Goal: Task Accomplishment & Management: Use online tool/utility

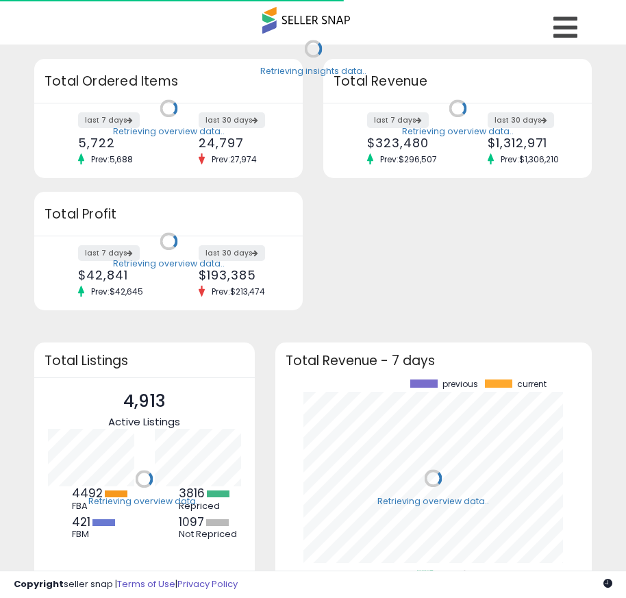
scroll to position [190, 290]
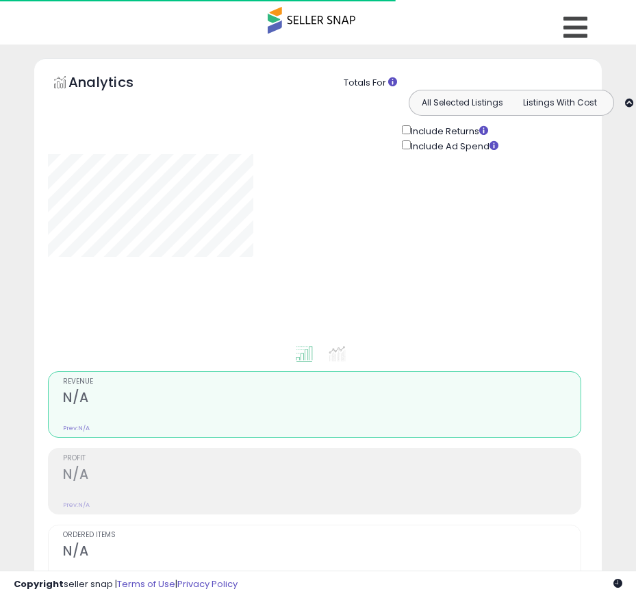
type input "**********"
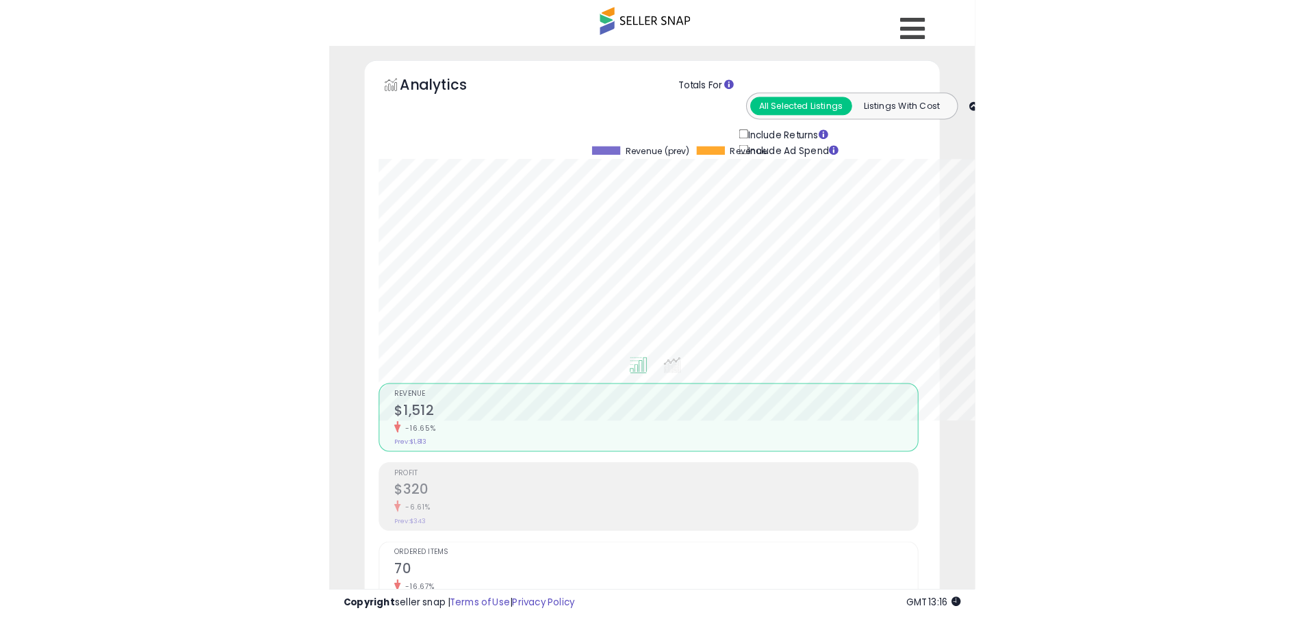
scroll to position [281, 717]
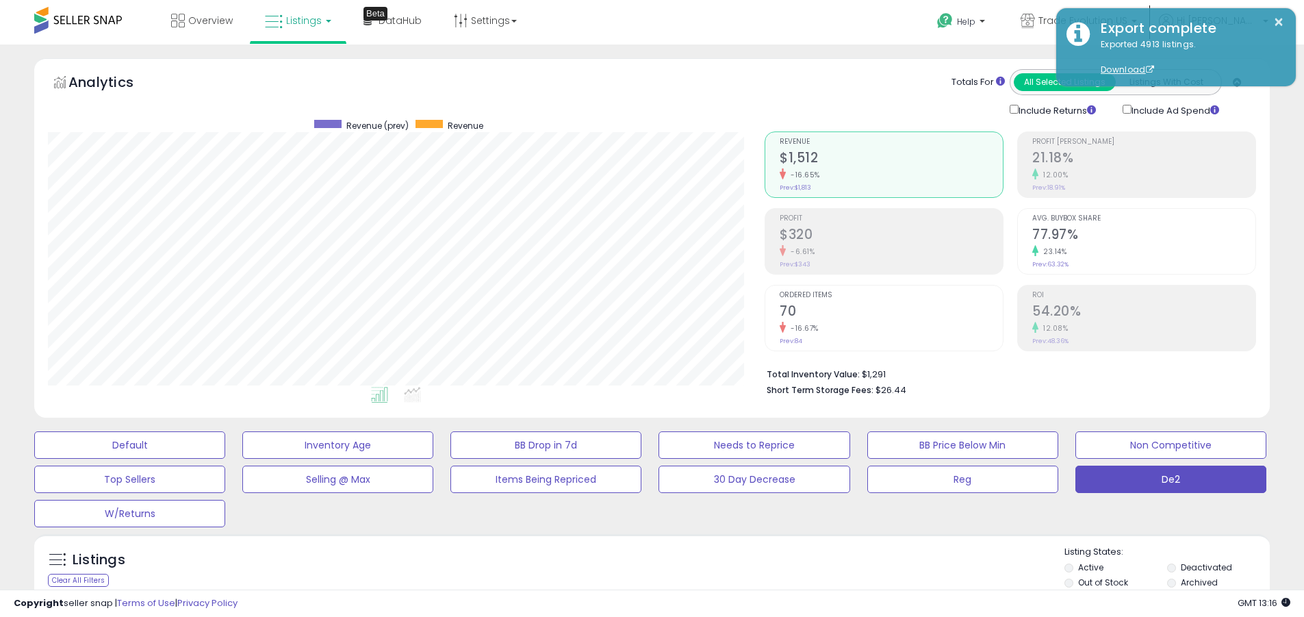
click at [635, 567] on label "Deactivated" at bounding box center [1206, 567] width 51 height 12
click at [635, 582] on label "Archived" at bounding box center [1199, 582] width 37 height 12
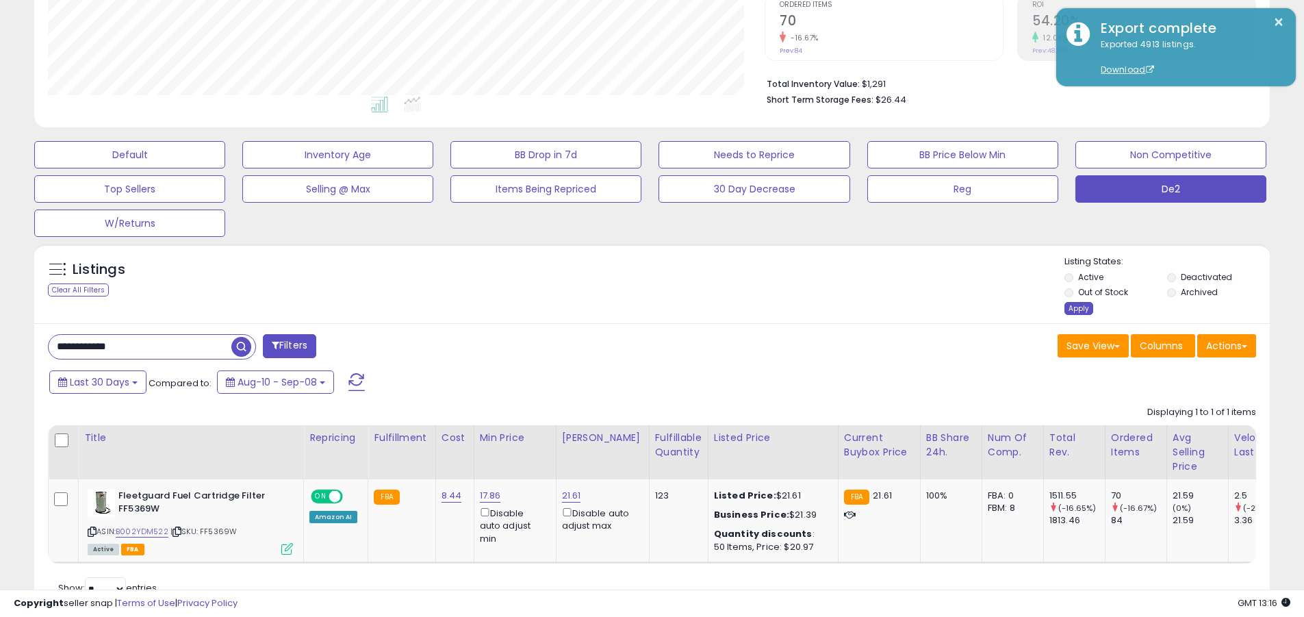
click at [635, 308] on div "Apply" at bounding box center [1079, 308] width 29 height 13
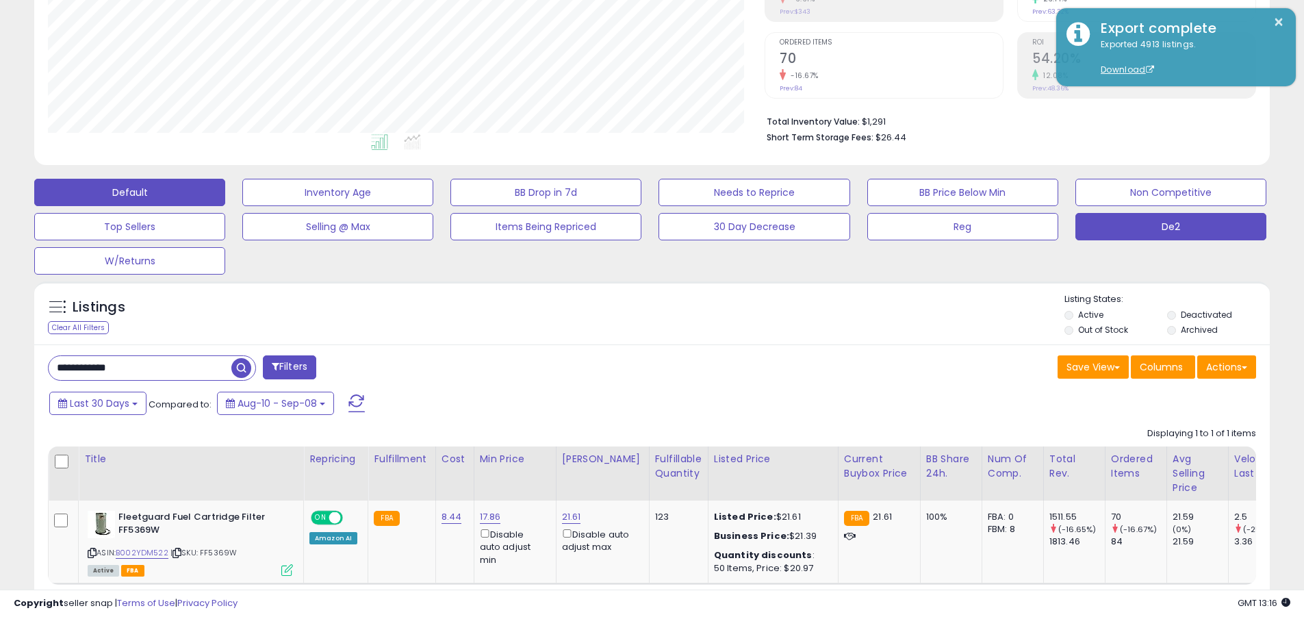
click at [129, 192] on button "Default" at bounding box center [129, 192] width 191 height 27
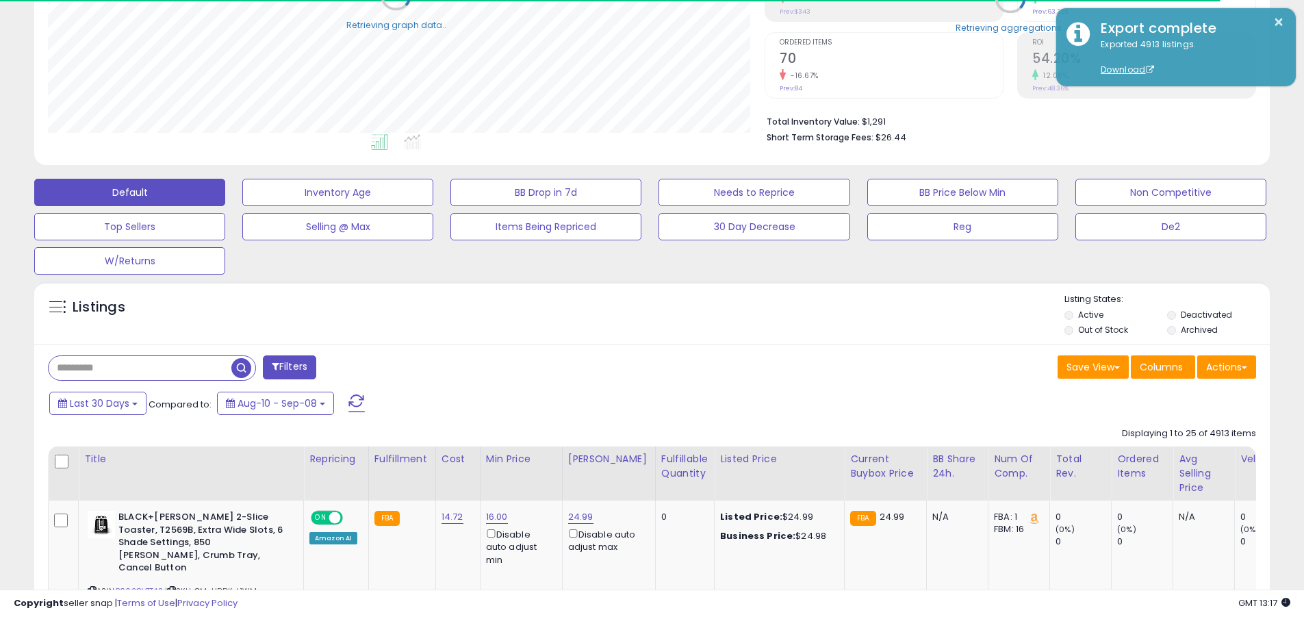
scroll to position [684367, 683931]
click at [355, 394] on span at bounding box center [356, 403] width 16 height 18
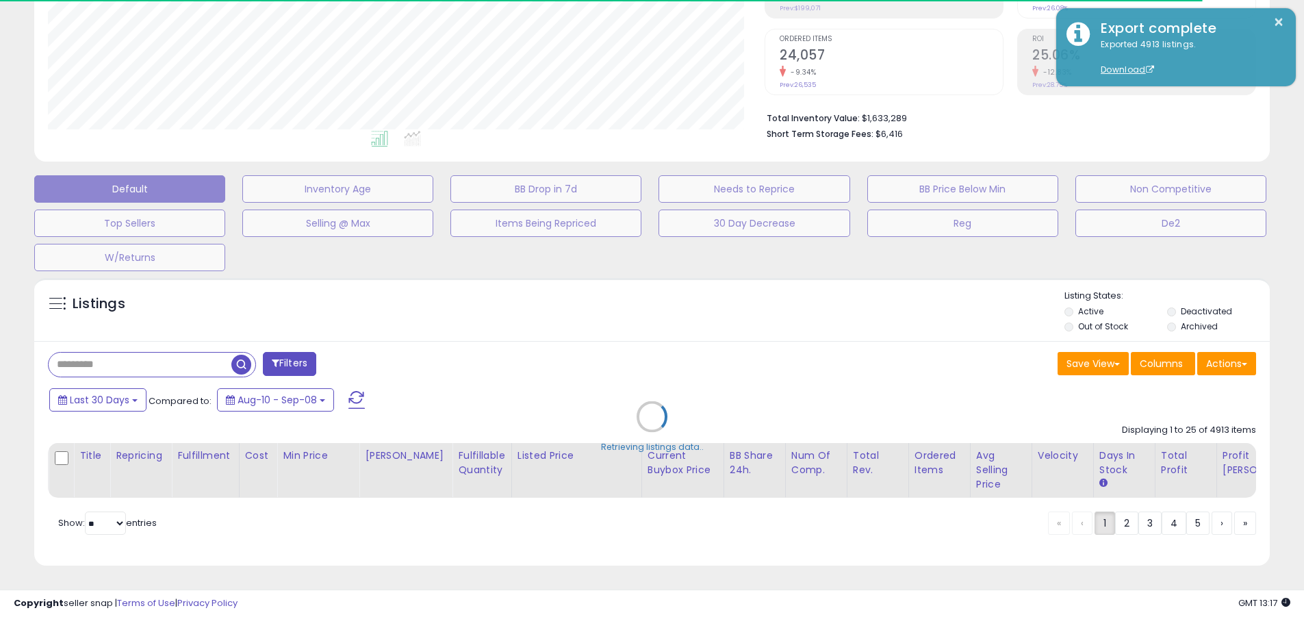
scroll to position [281, 717]
type input "*******"
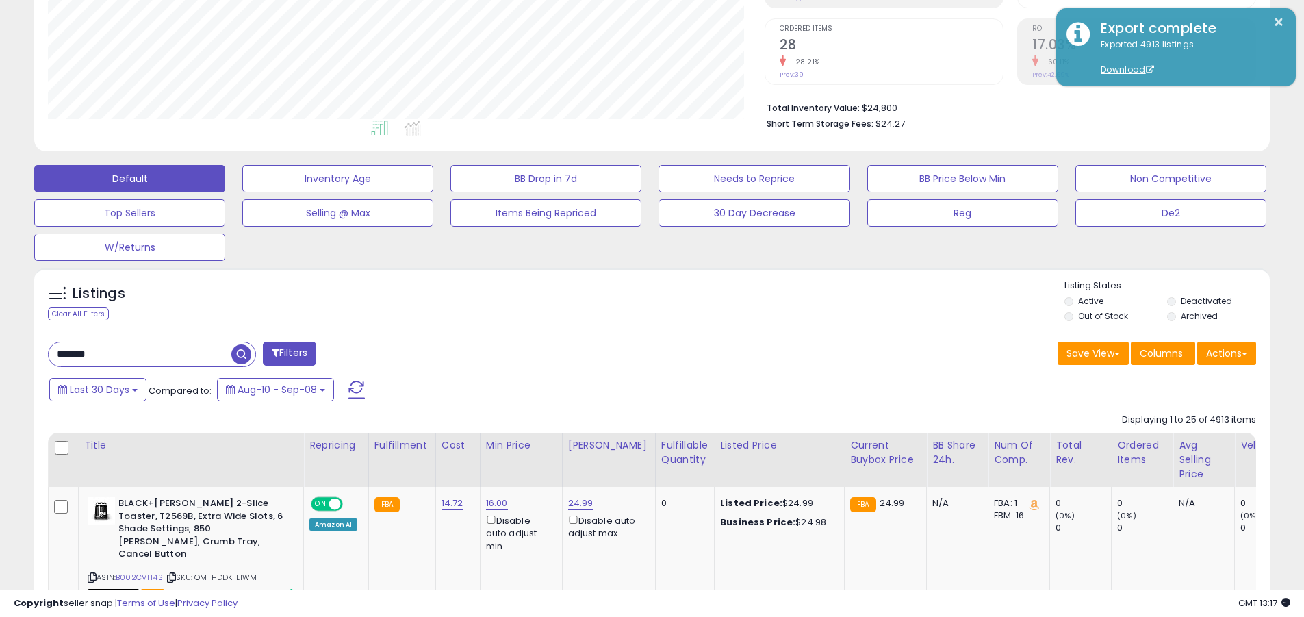
click at [140, 354] on input "*******" at bounding box center [140, 354] width 183 height 24
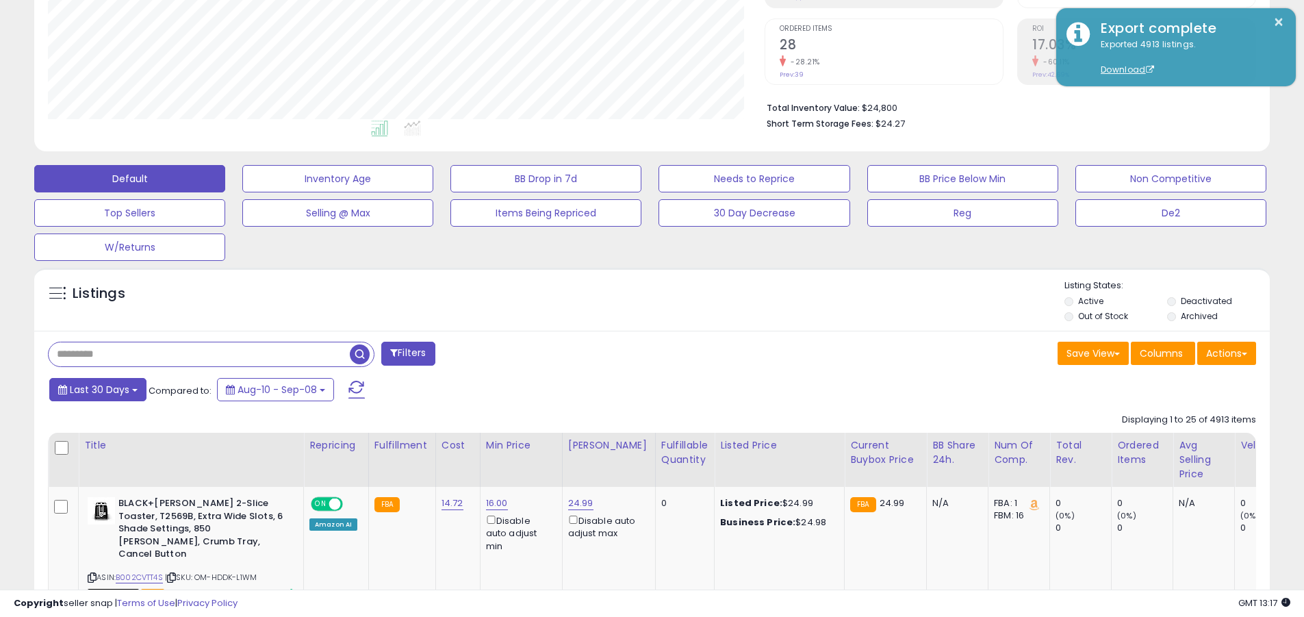
click at [97, 389] on span "Last 30 Days" at bounding box center [100, 390] width 60 height 14
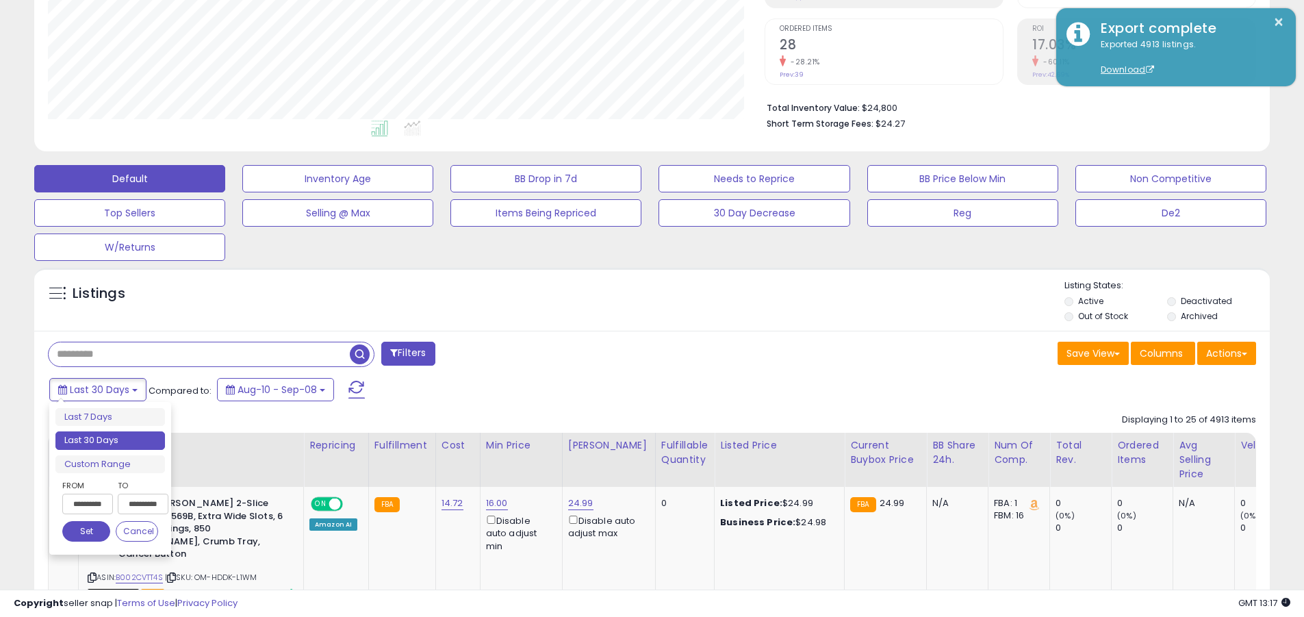
click at [110, 440] on li "Last 30 Days" at bounding box center [110, 440] width 110 height 18
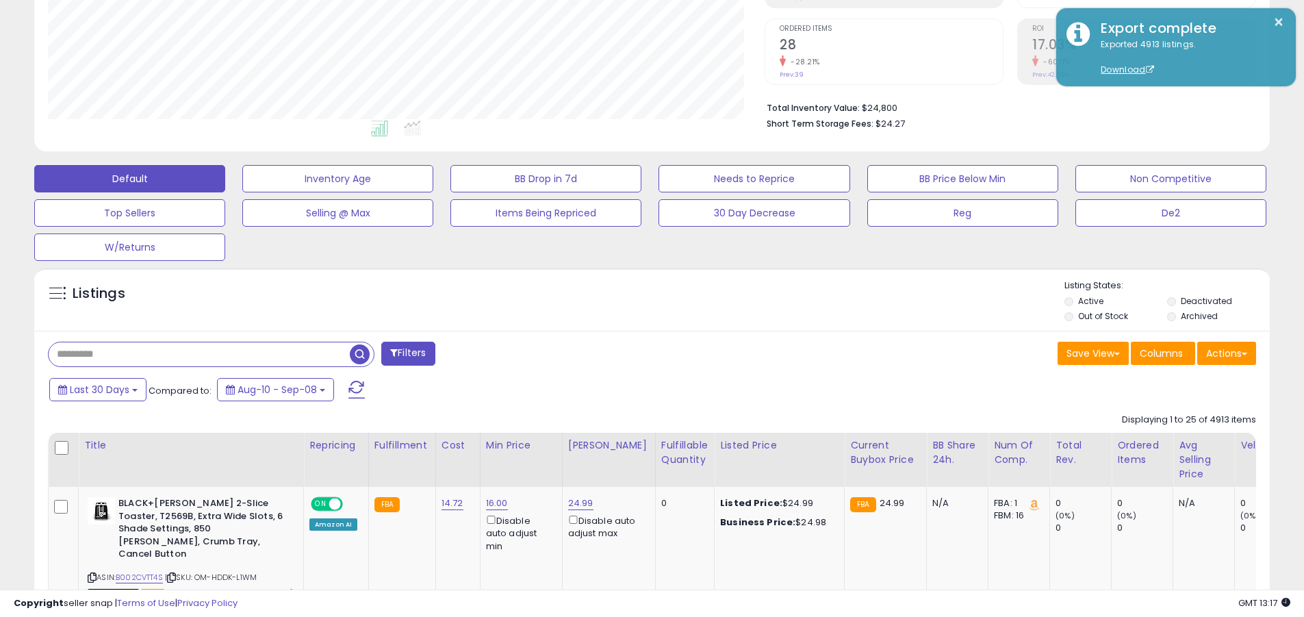
click at [199, 354] on input "text" at bounding box center [199, 354] width 301 height 24
click at [361, 352] on span "button" at bounding box center [360, 354] width 20 height 20
click at [635, 353] on button "Actions" at bounding box center [1226, 353] width 59 height 23
click at [0, 0] on link "Export All Columns" at bounding box center [0, 0] width 0 height 0
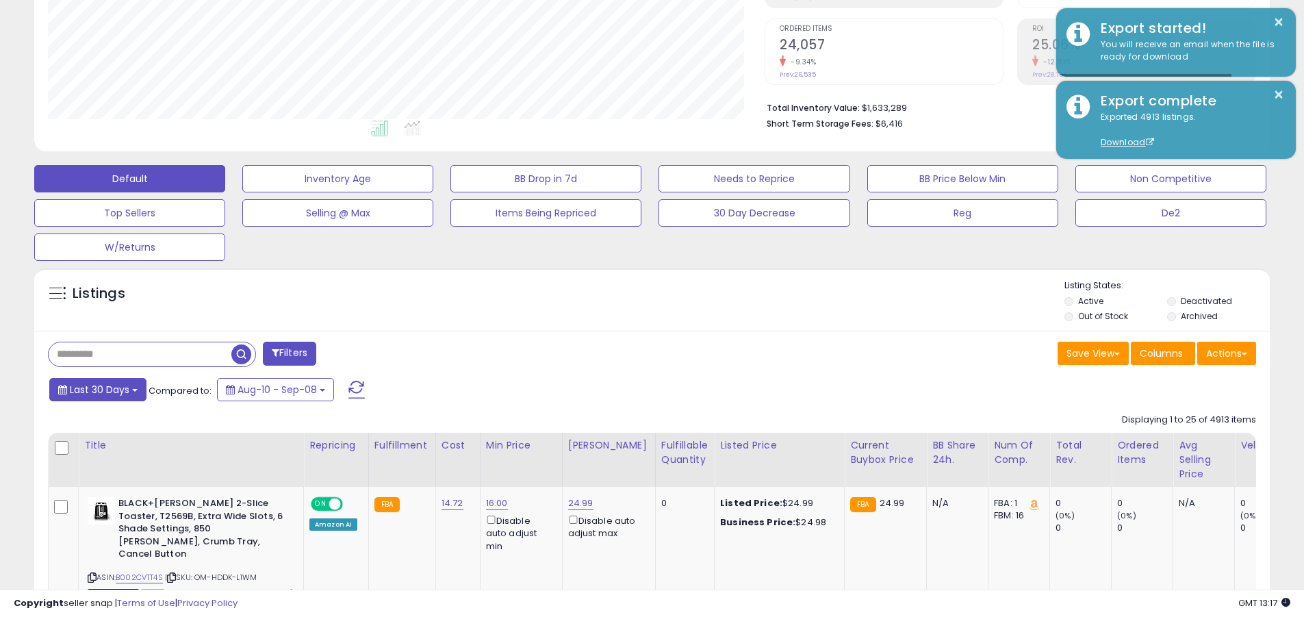
click at [97, 389] on span "Last 30 Days" at bounding box center [100, 390] width 60 height 14
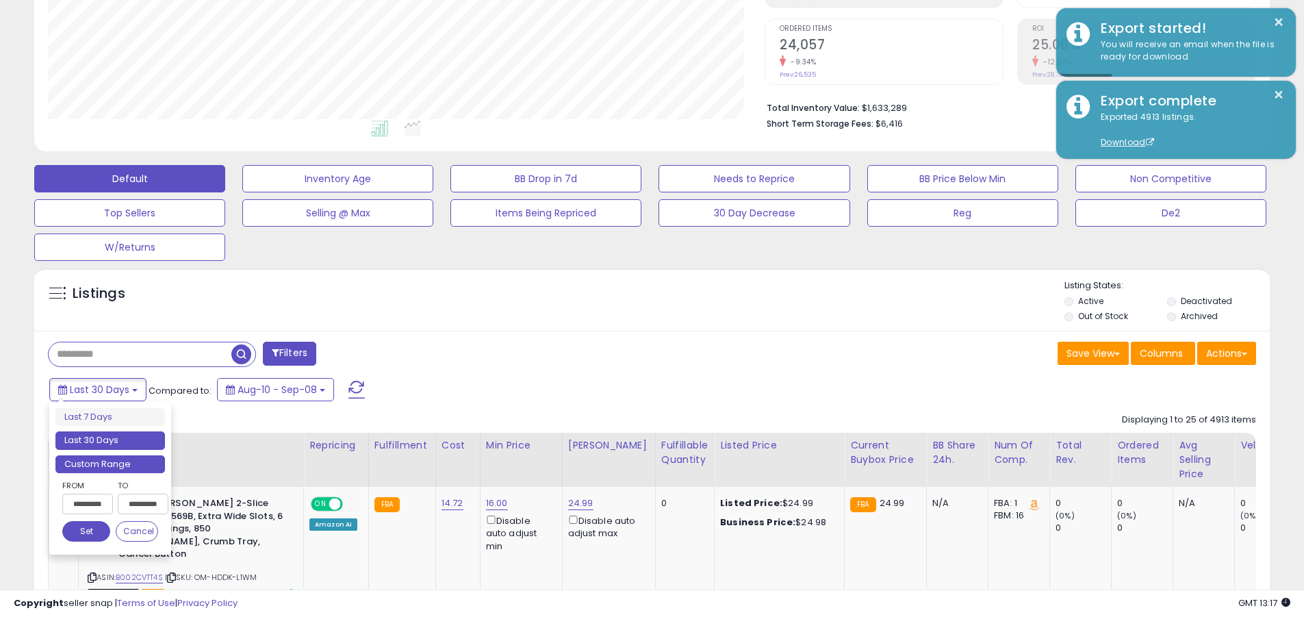
click at [110, 464] on li "Custom Range" at bounding box center [110, 464] width 110 height 18
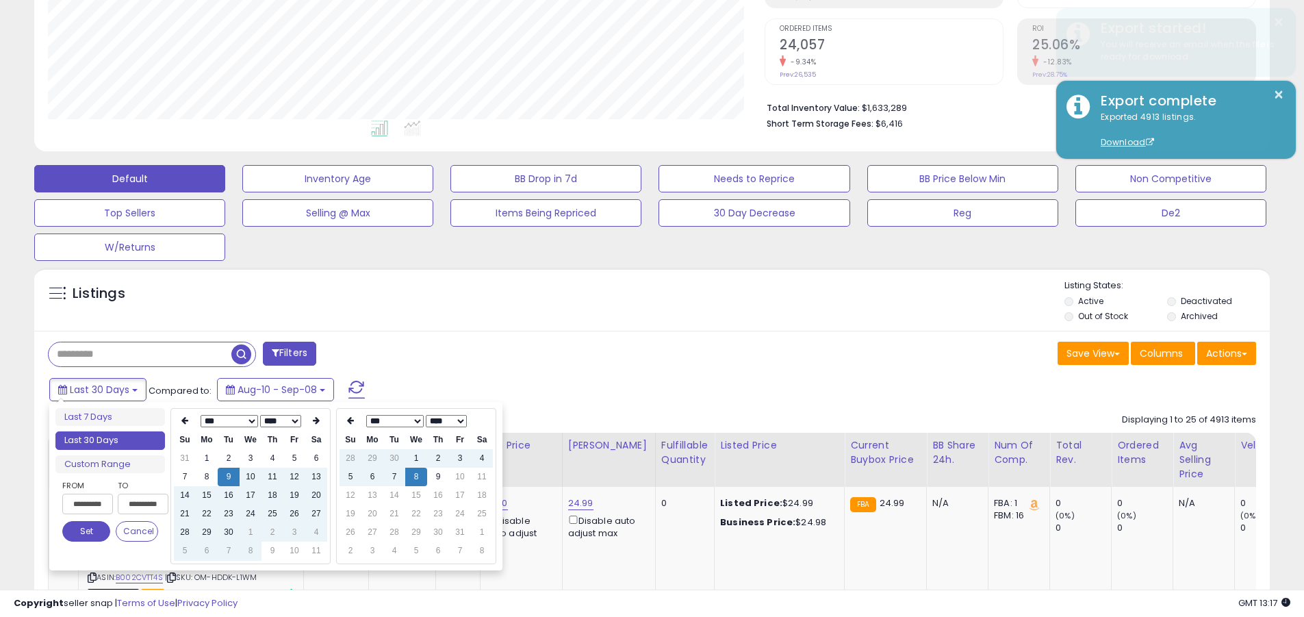
click at [88, 504] on input "**********" at bounding box center [87, 504] width 51 height 21
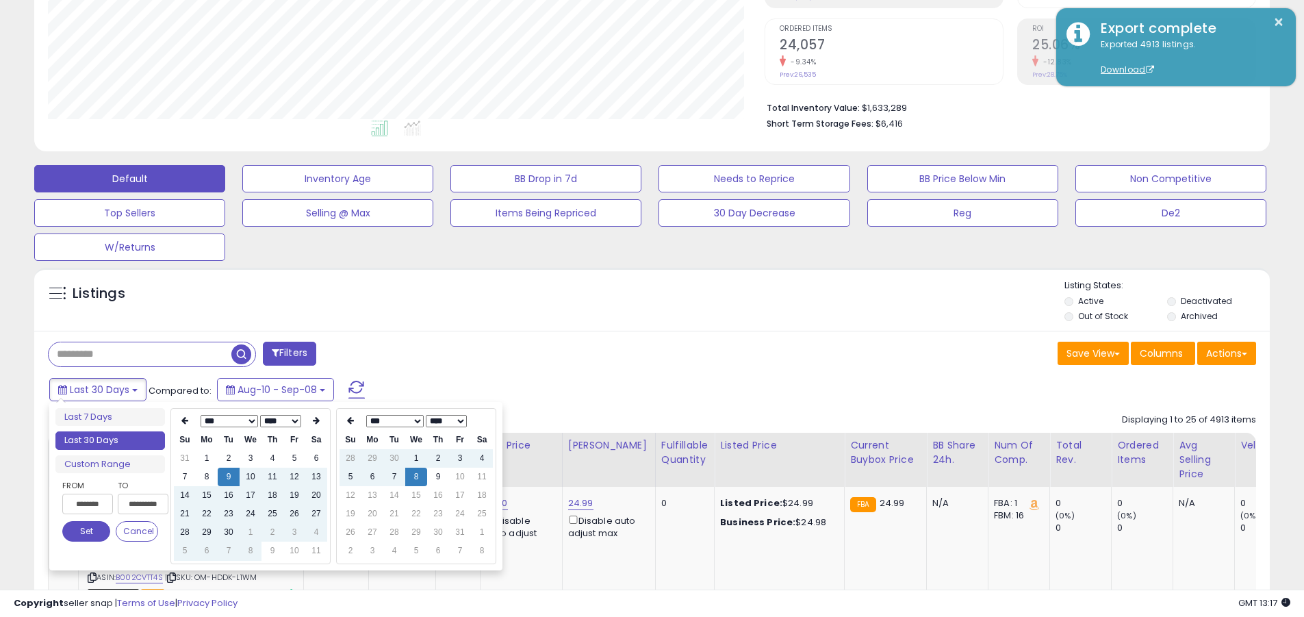
type input "**********"
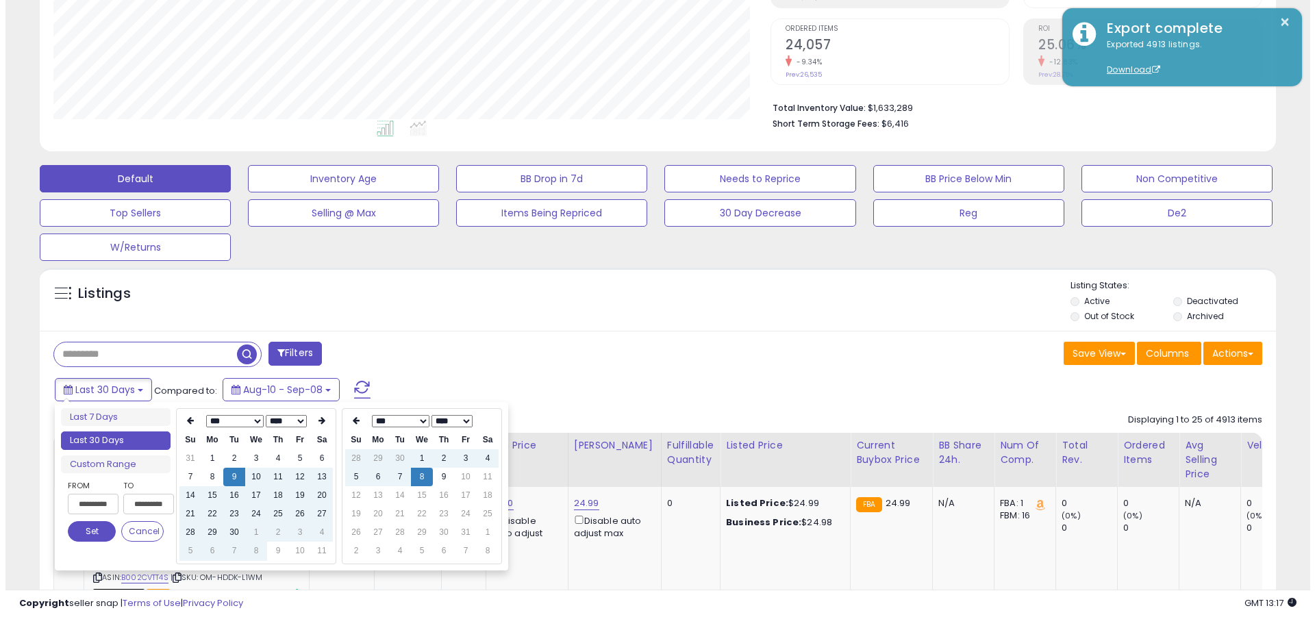
scroll to position [0, 1]
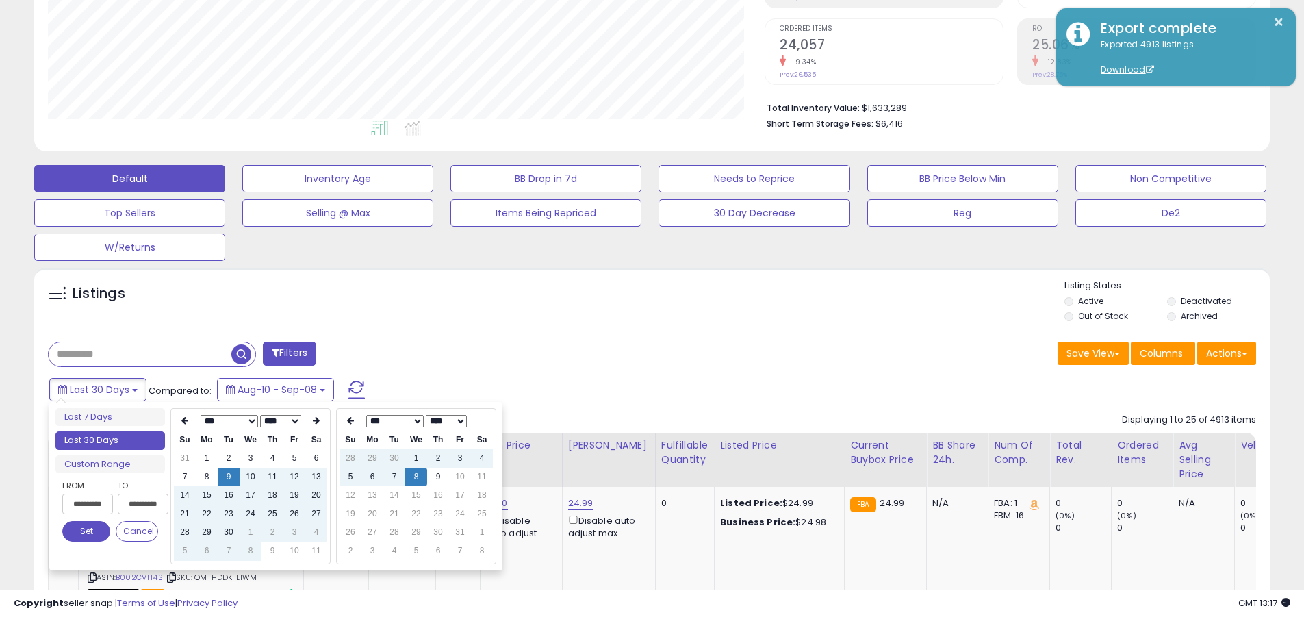
click at [86, 531] on button "Set" at bounding box center [86, 531] width 48 height 21
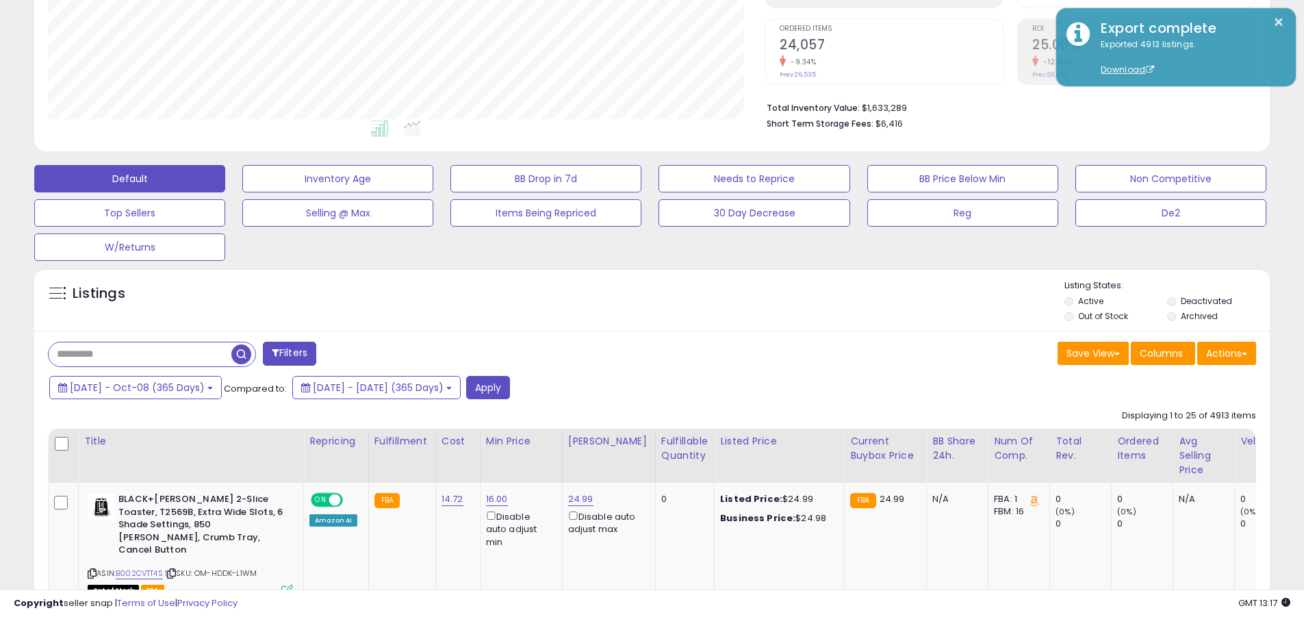
click at [140, 354] on input "text" at bounding box center [140, 354] width 183 height 24
click at [510, 387] on button "Apply" at bounding box center [488, 387] width 44 height 23
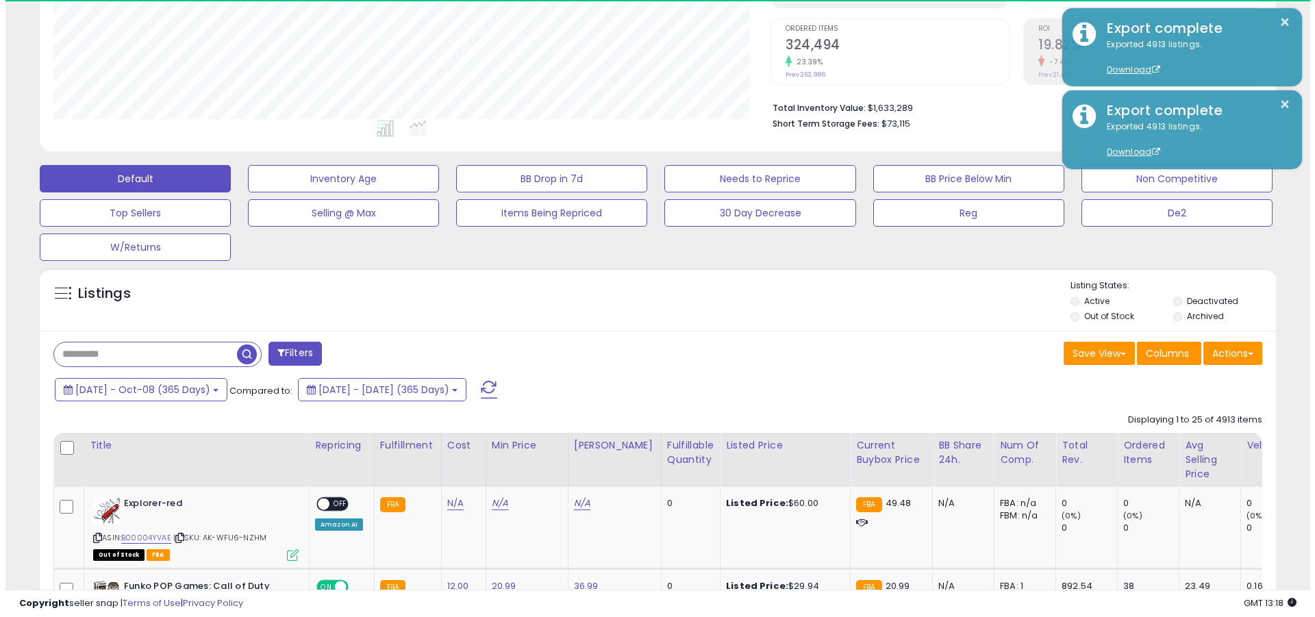
scroll to position [281, 717]
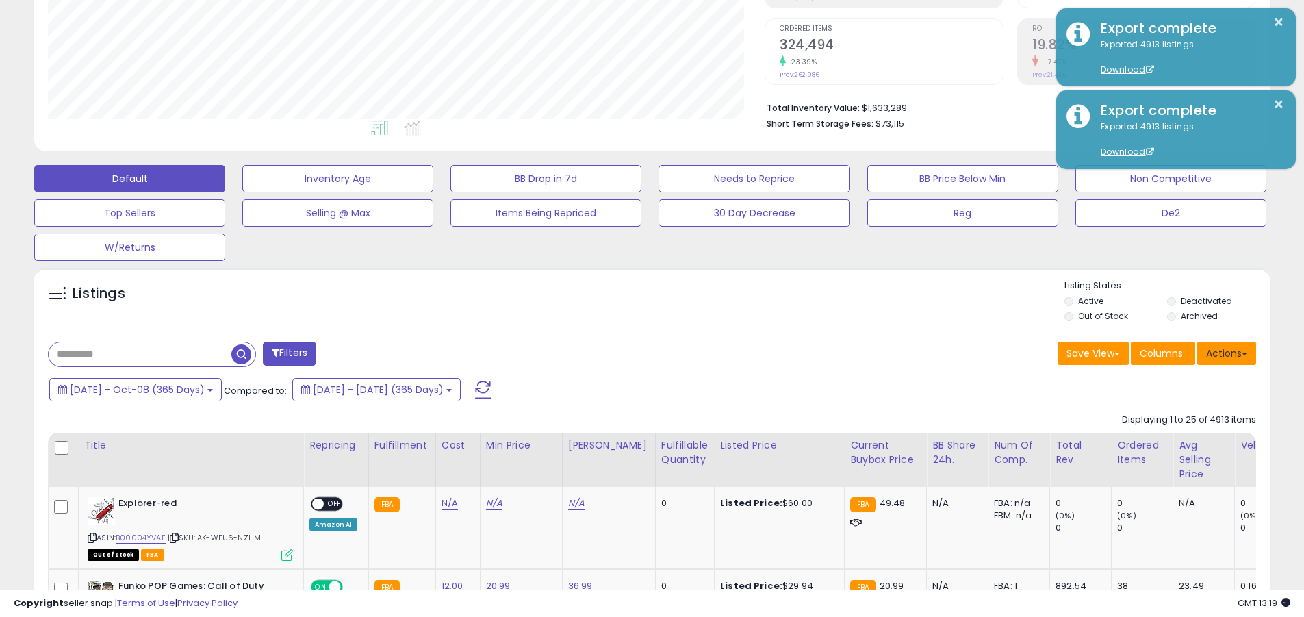
click at [635, 353] on button "Actions" at bounding box center [1226, 353] width 59 height 23
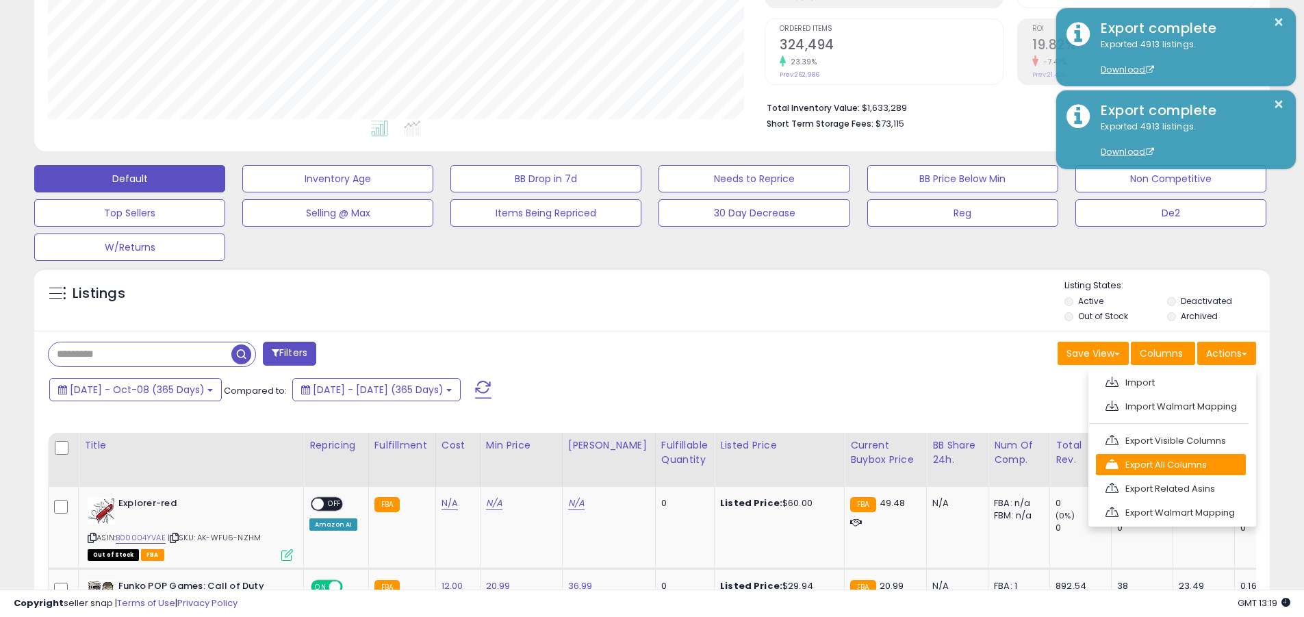
click at [635, 464] on link "Export All Columns" at bounding box center [1171, 464] width 150 height 21
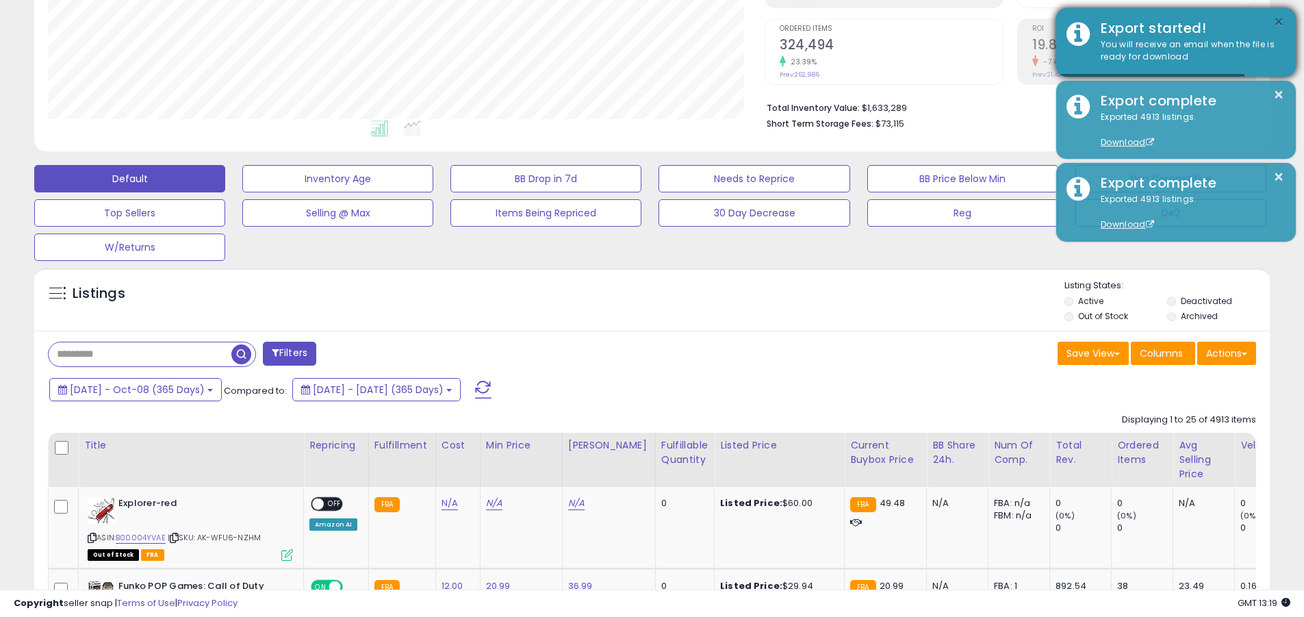
click at [635, 22] on button "×" at bounding box center [1278, 22] width 11 height 17
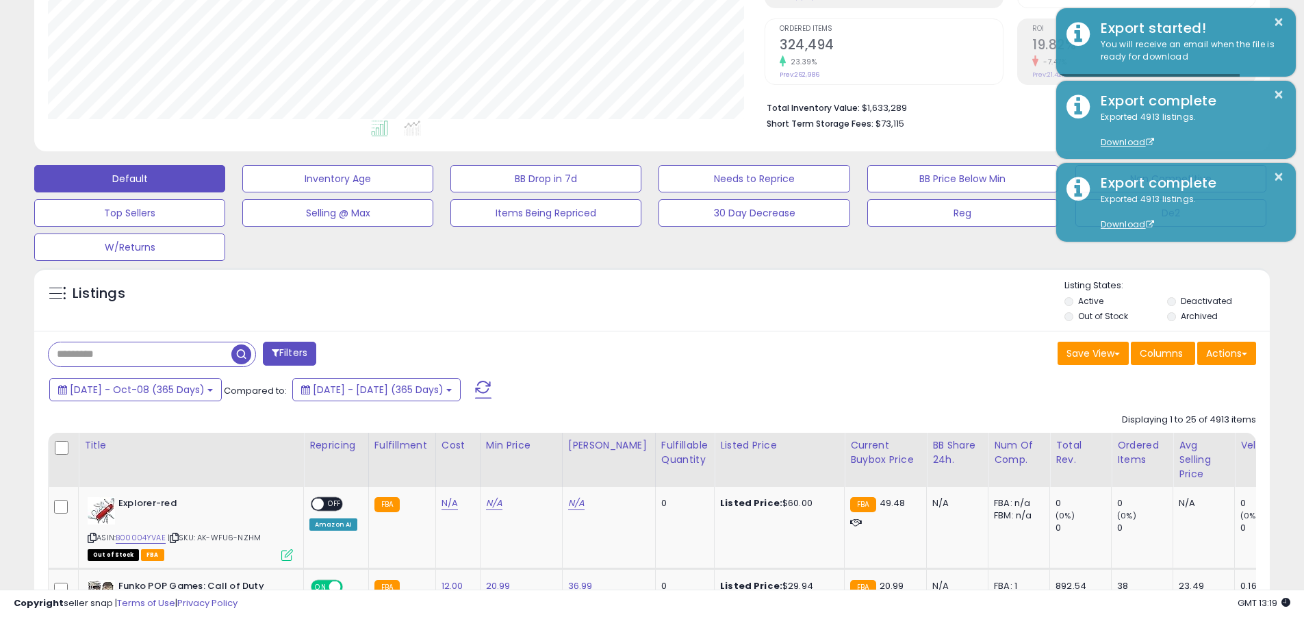
click at [140, 354] on input "text" at bounding box center [140, 354] width 183 height 24
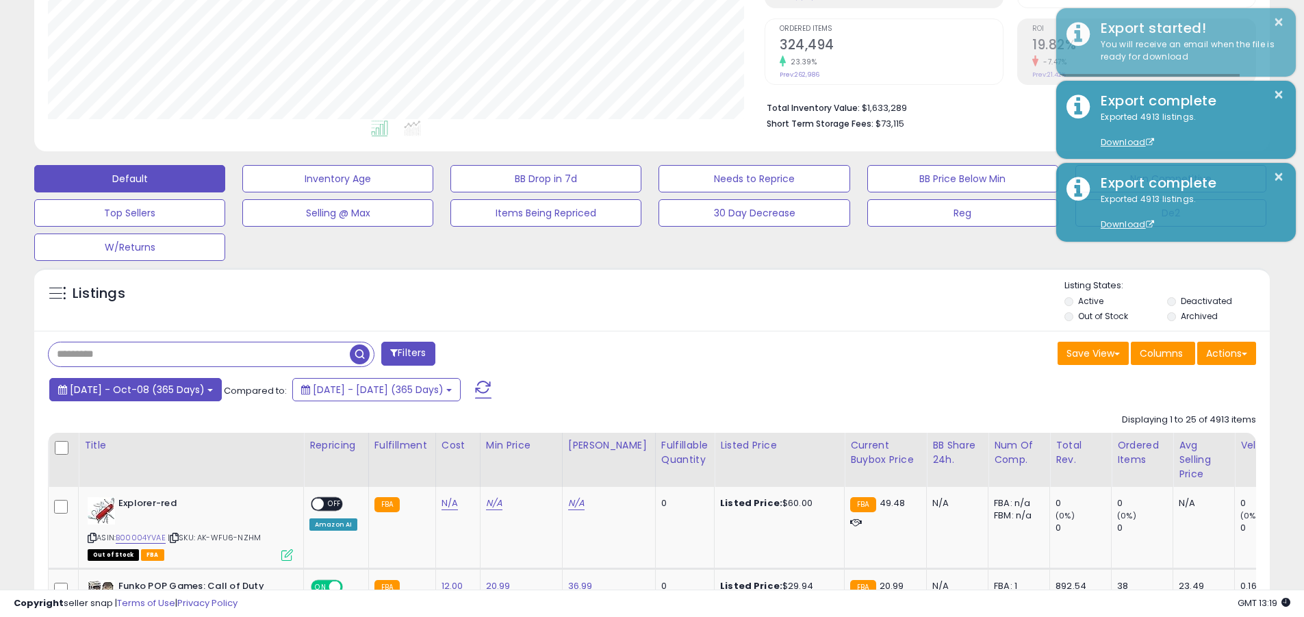
click at [149, 389] on span "[DATE] - Oct-08 (365 Days)" at bounding box center [137, 390] width 135 height 14
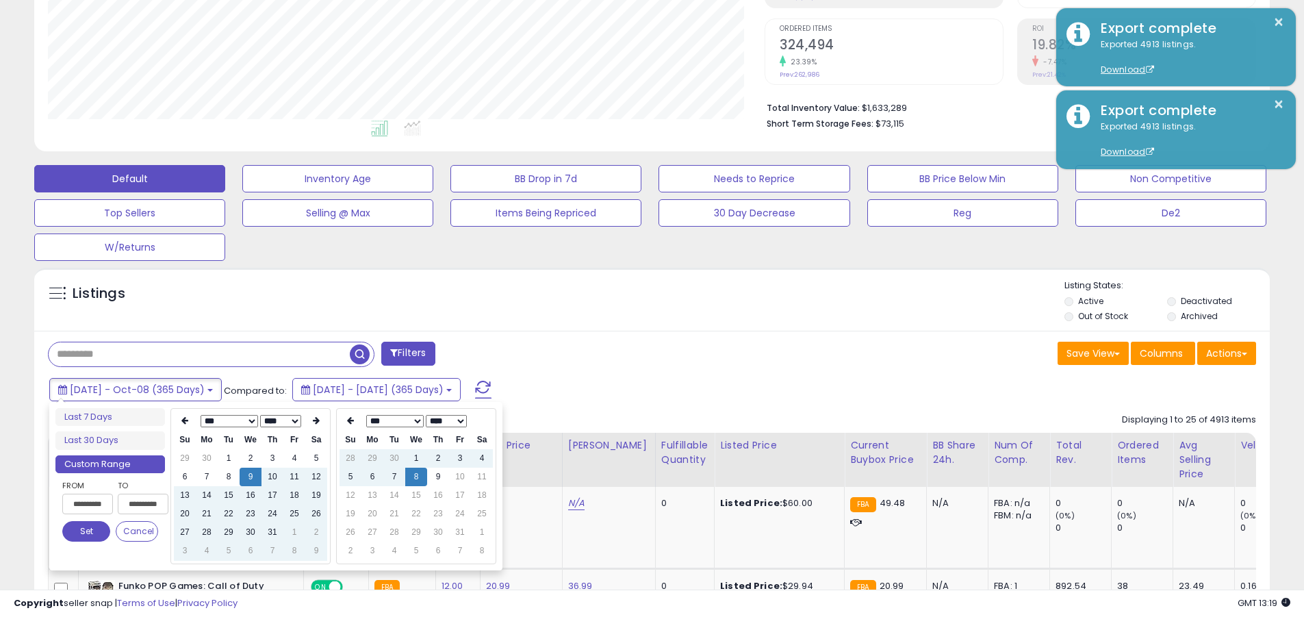
click at [88, 504] on input "**********" at bounding box center [87, 504] width 51 height 21
type input "**********"
click at [86, 531] on button "Set" at bounding box center [86, 531] width 48 height 21
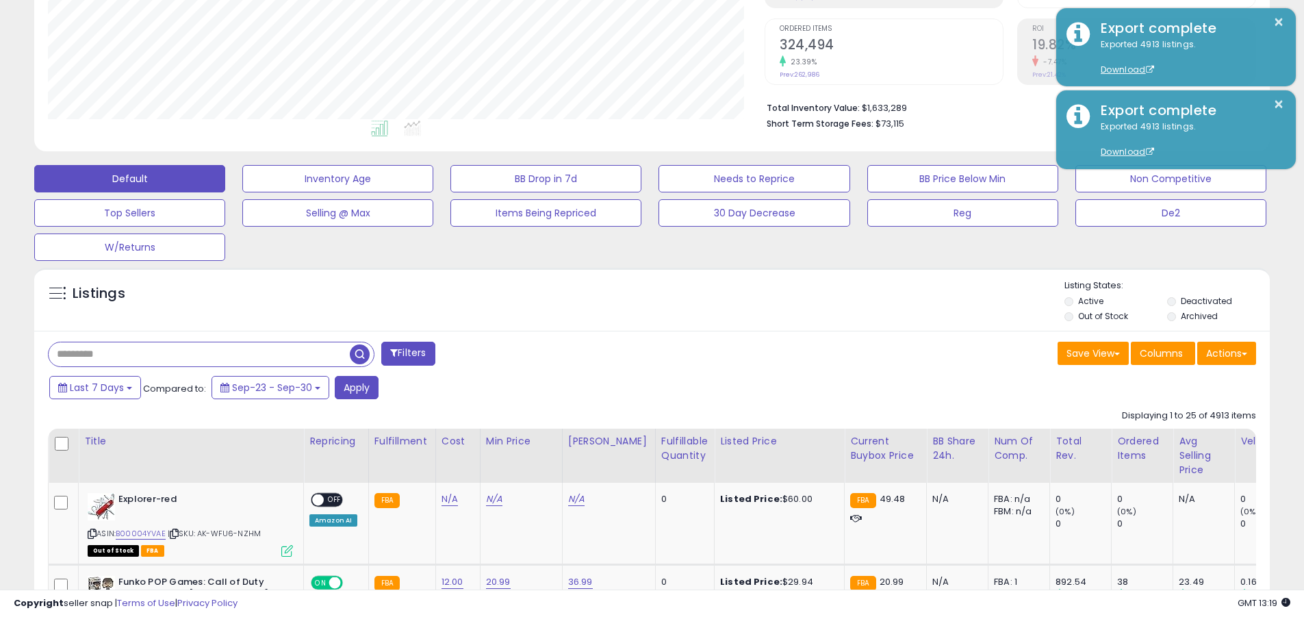
click at [199, 354] on input "text" at bounding box center [199, 354] width 301 height 24
click at [355, 387] on button "Apply" at bounding box center [357, 387] width 44 height 23
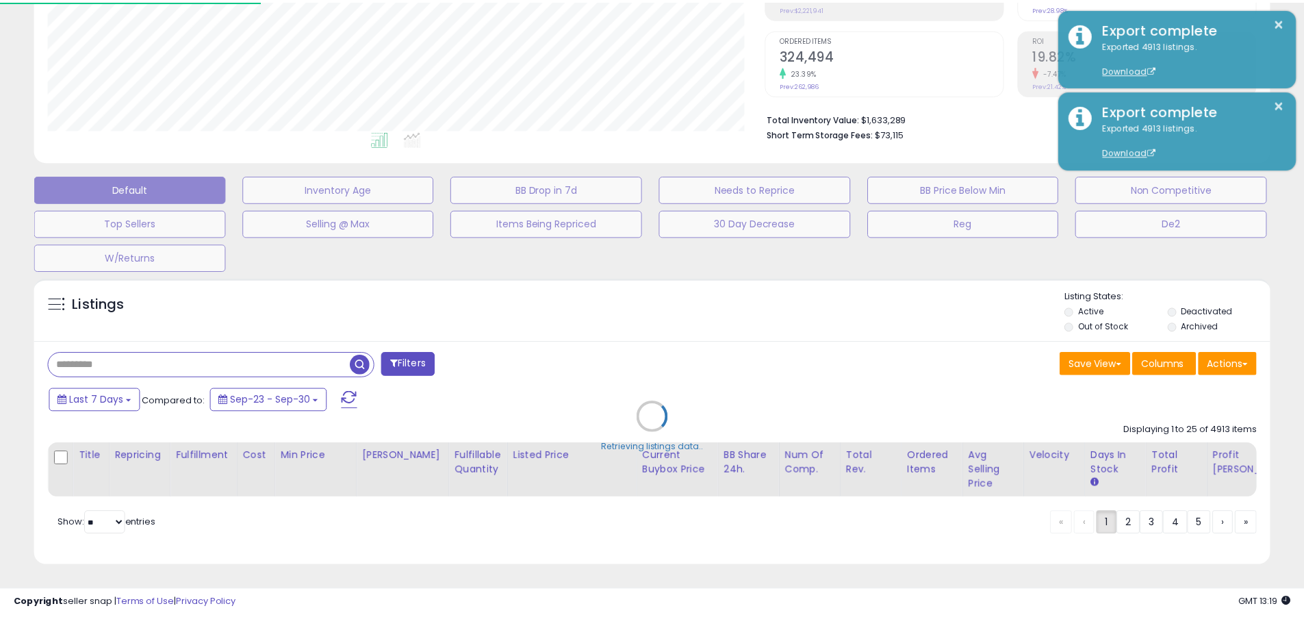
scroll to position [281, 723]
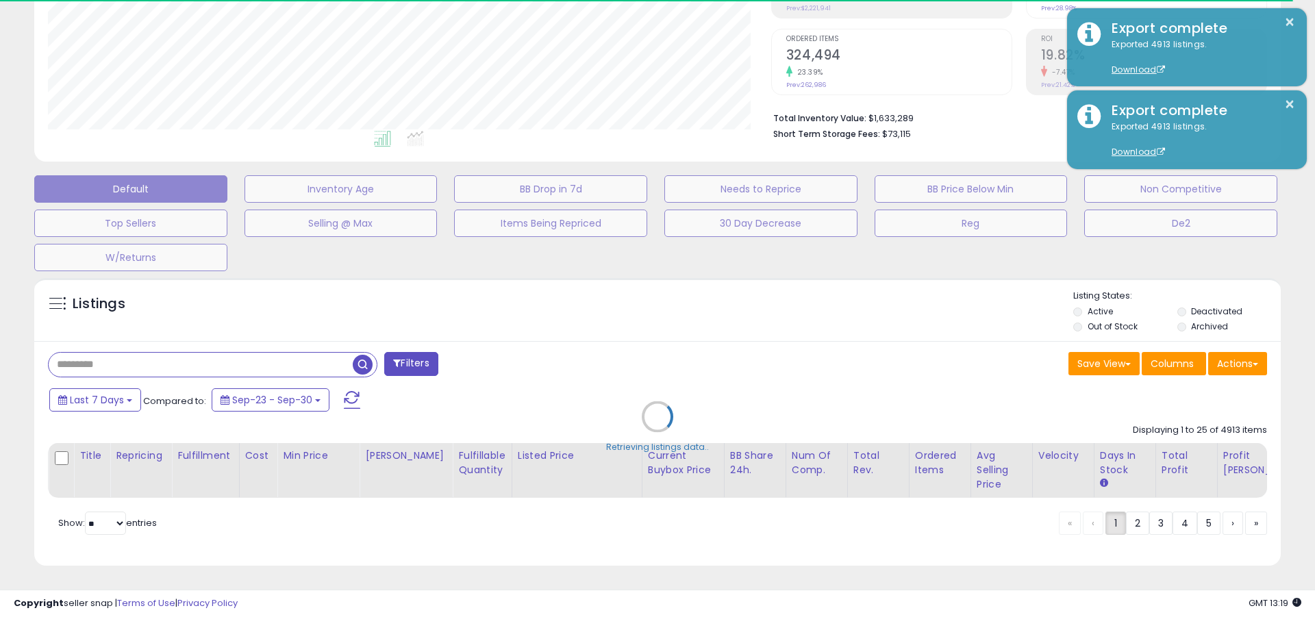
type input "**********"
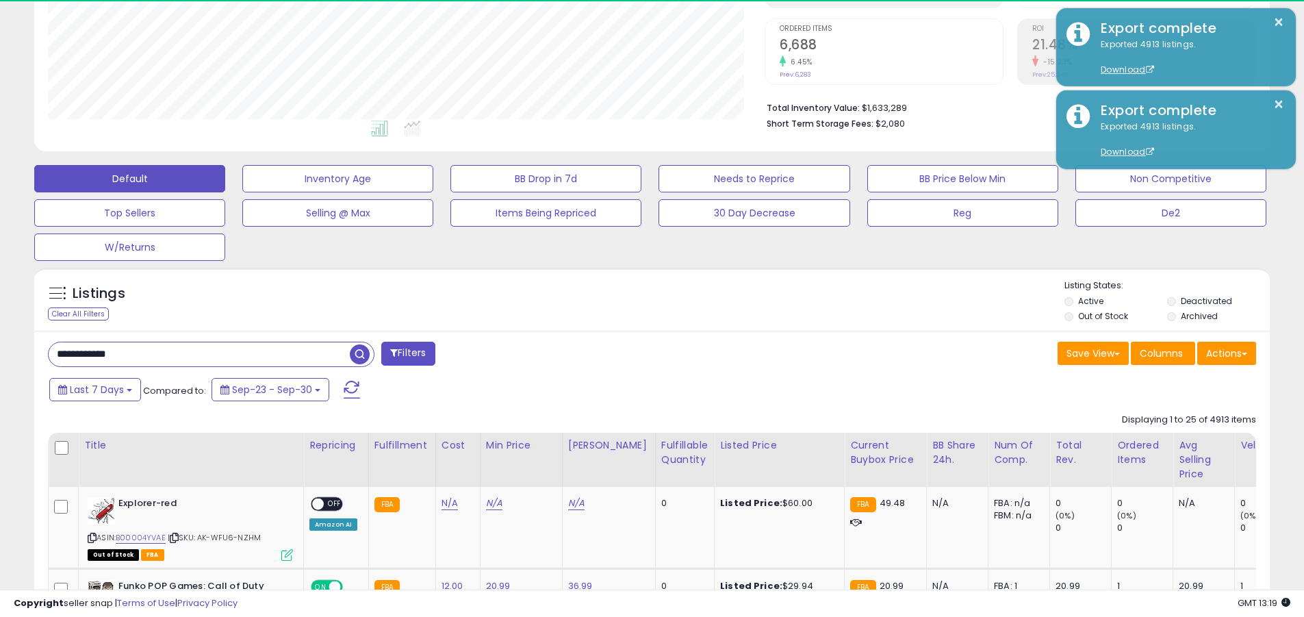
scroll to position [281, 717]
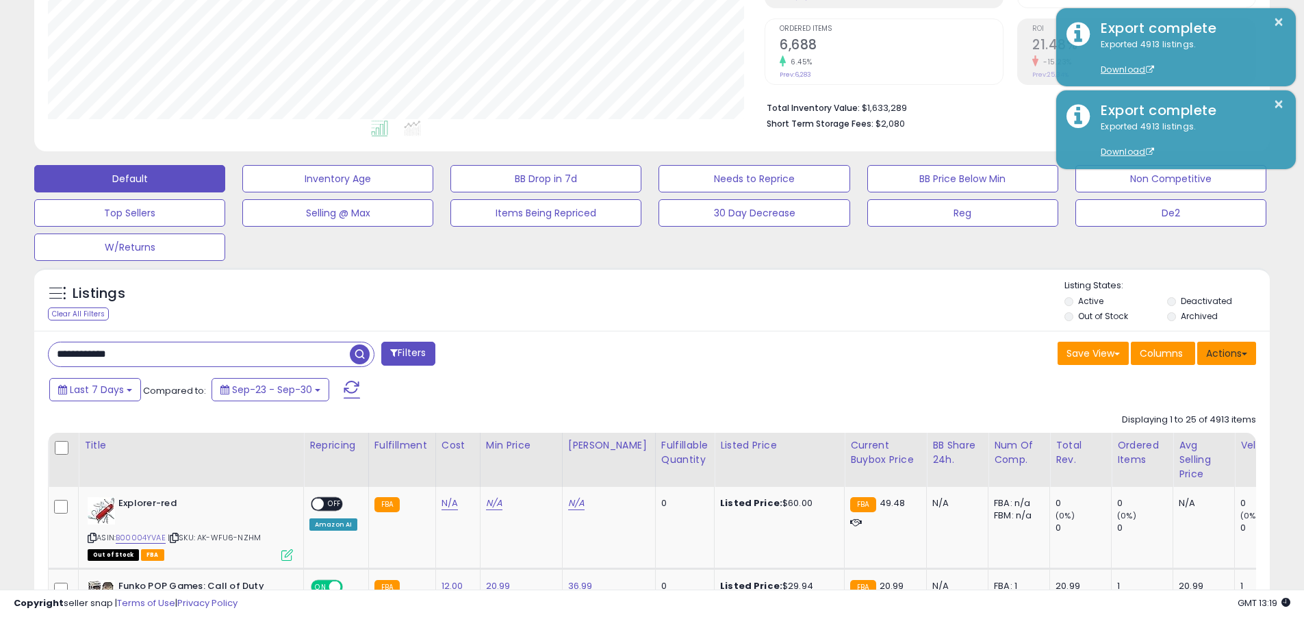
click at [635, 353] on button "Actions" at bounding box center [1226, 353] width 59 height 23
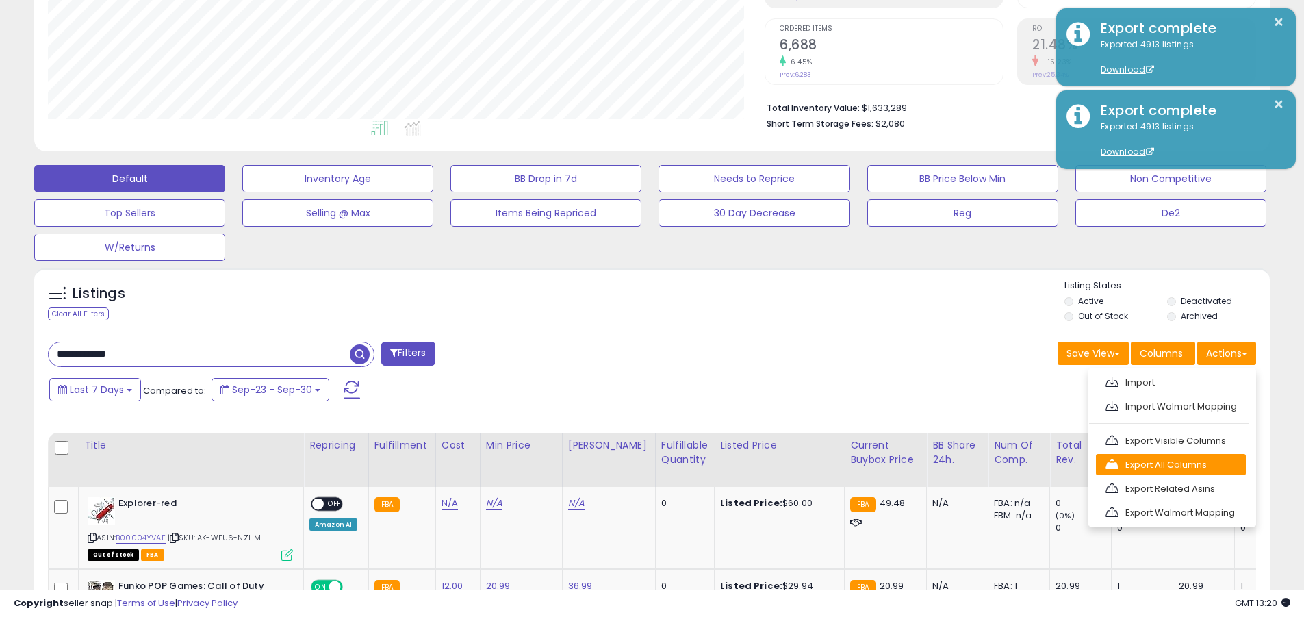
click at [635, 464] on link "Export All Columns" at bounding box center [1171, 464] width 150 height 21
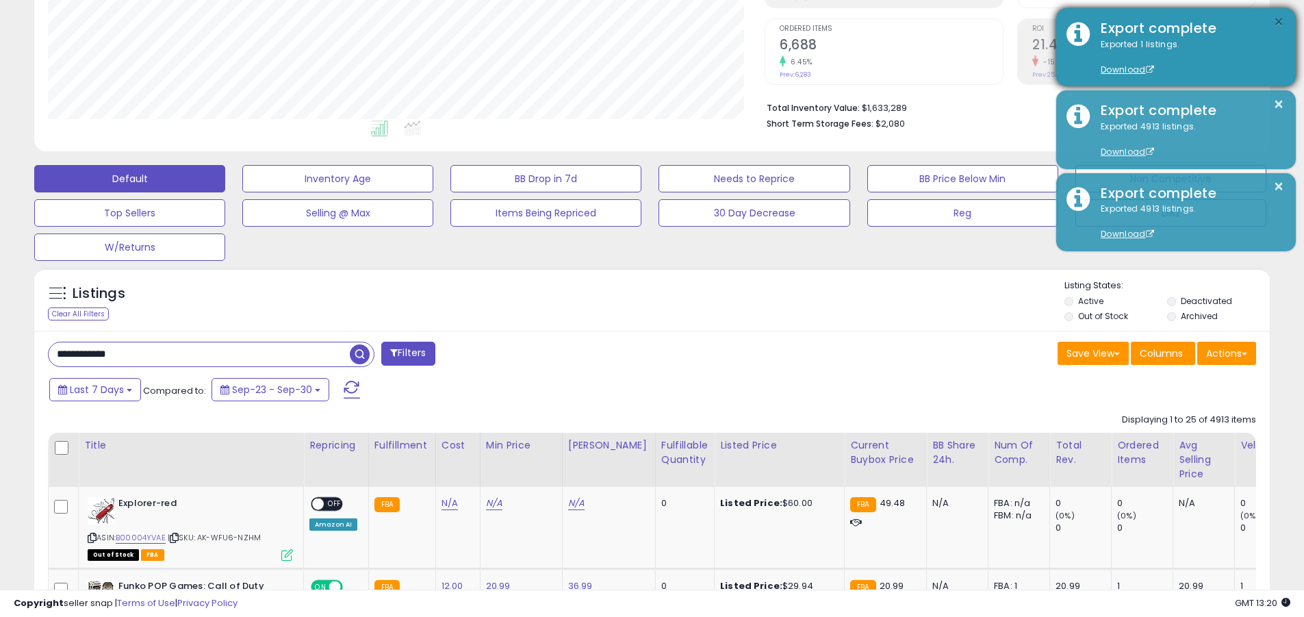
click at [635, 22] on button "×" at bounding box center [1278, 22] width 11 height 17
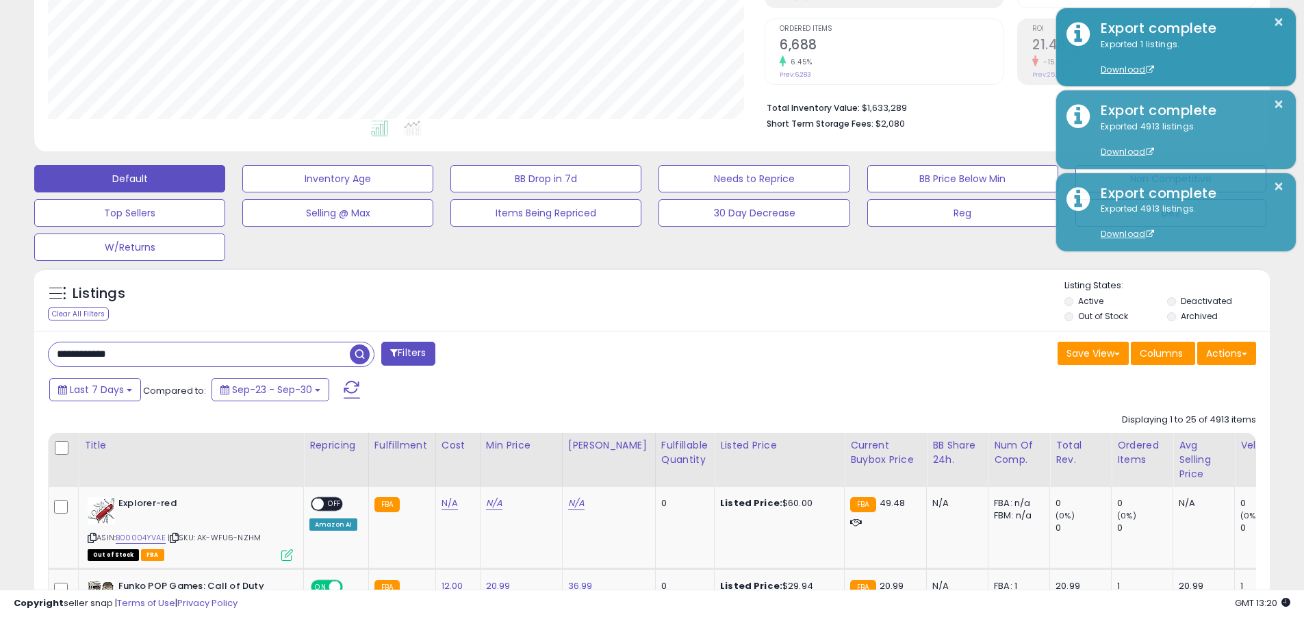
click at [199, 354] on input "**********" at bounding box center [199, 354] width 301 height 24
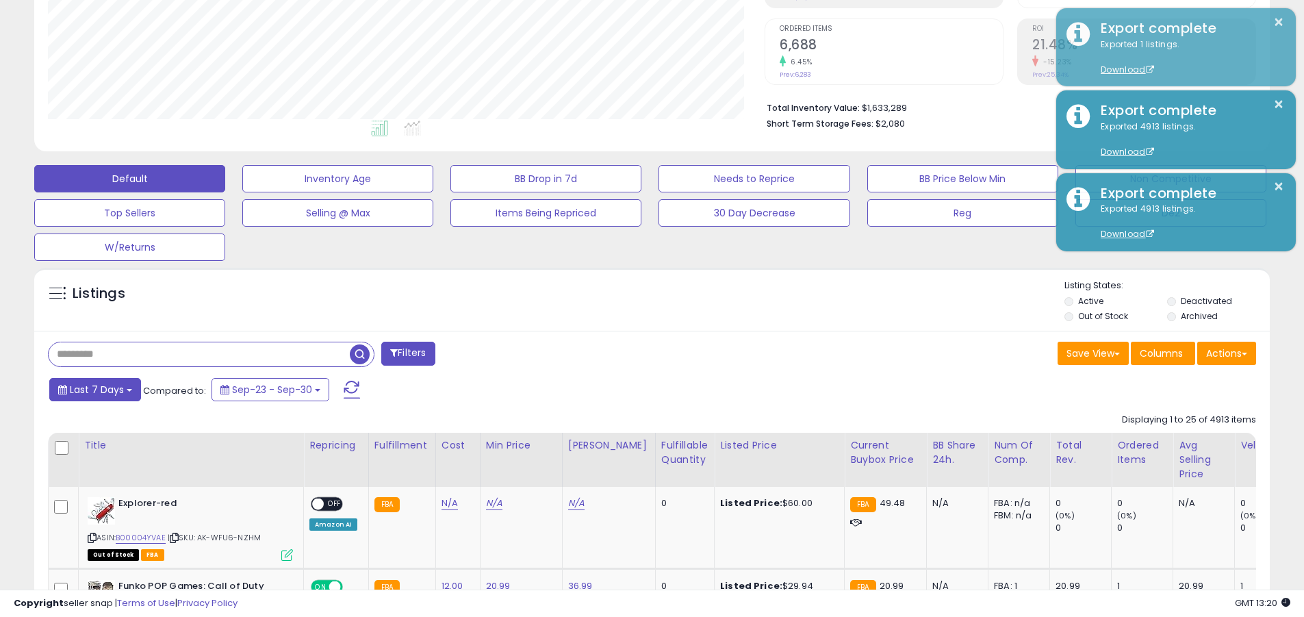
click at [96, 389] on span "Last 7 Days" at bounding box center [97, 390] width 54 height 14
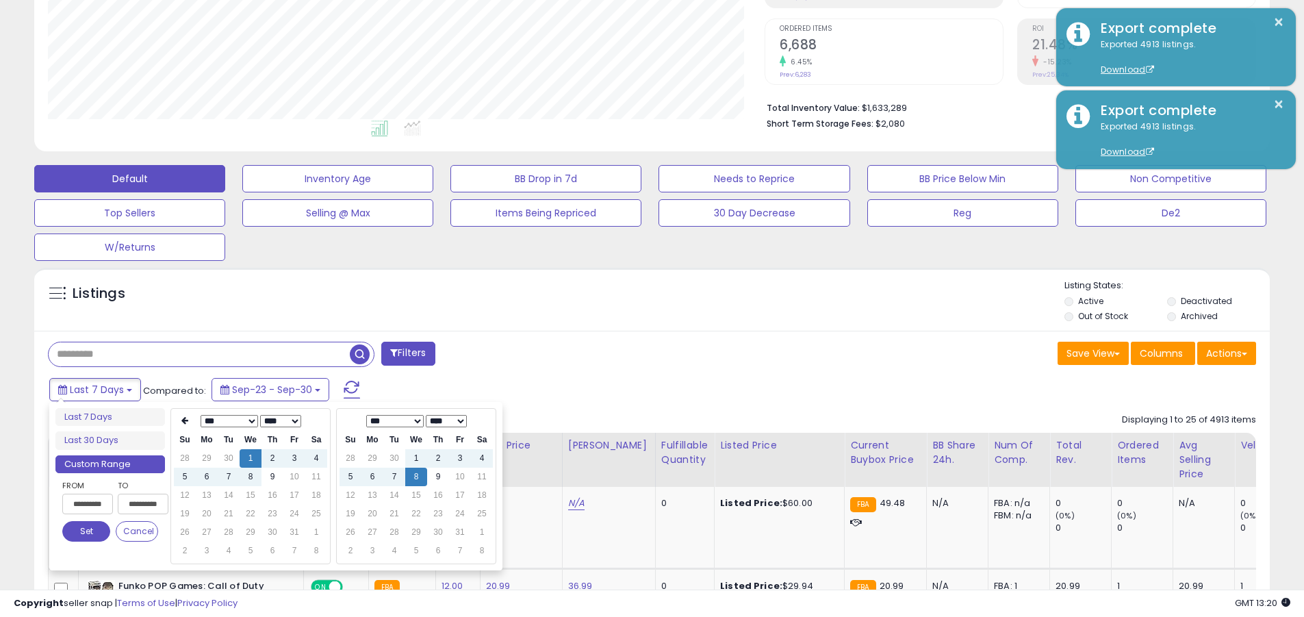
click at [88, 504] on input "**********" at bounding box center [87, 504] width 51 height 21
type input "**********"
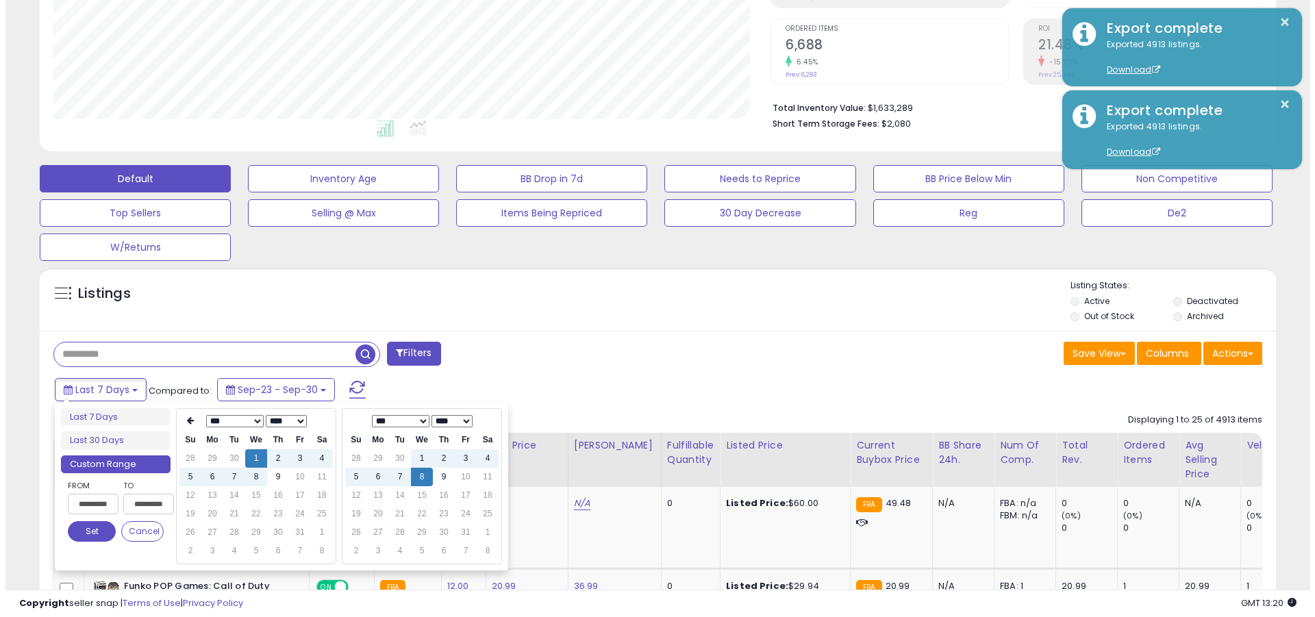
scroll to position [0, 1]
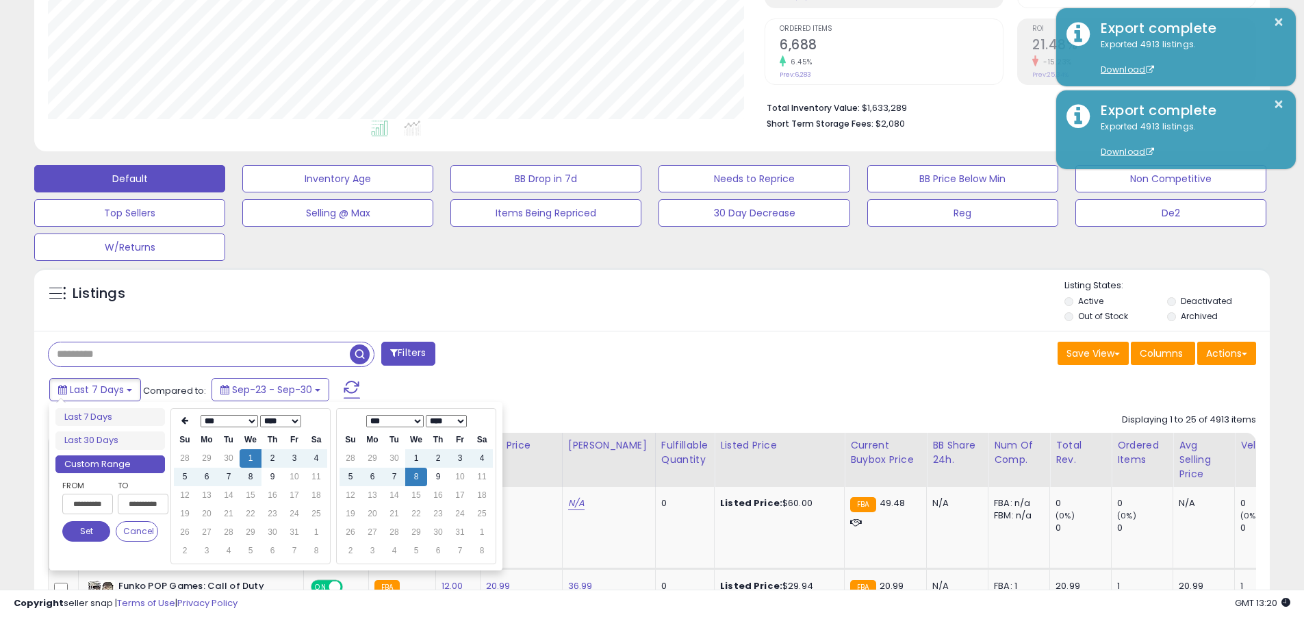
click at [86, 531] on button "Set" at bounding box center [86, 531] width 48 height 21
click at [199, 354] on input "text" at bounding box center [199, 354] width 301 height 24
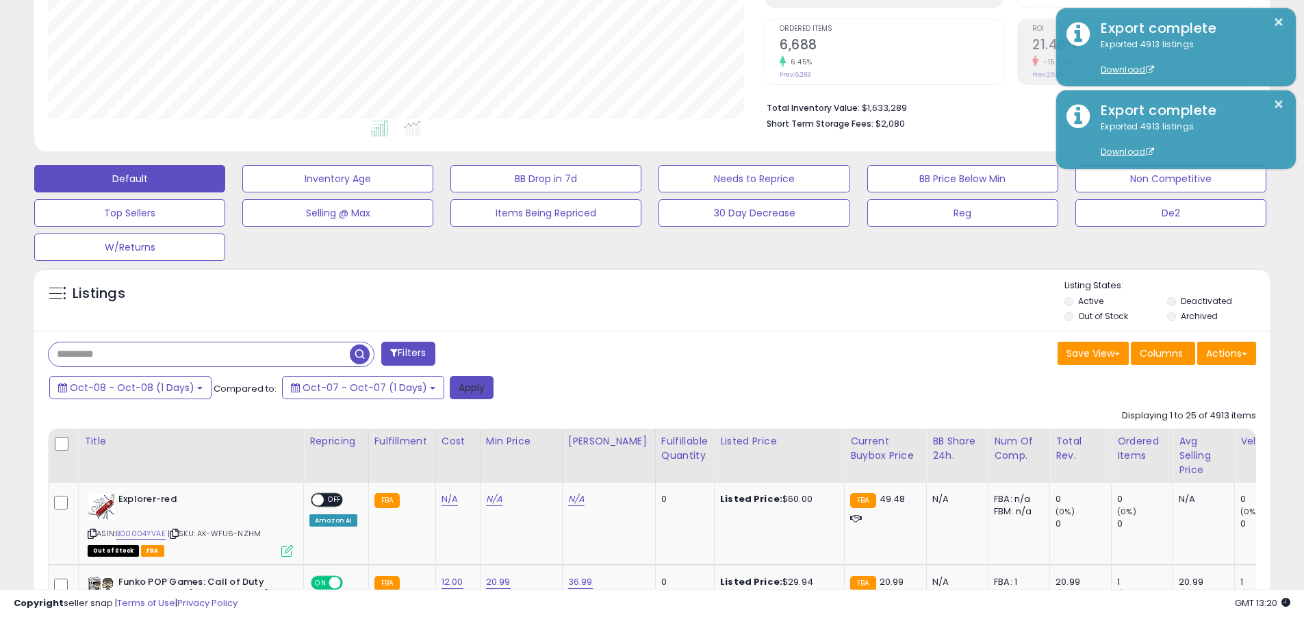
click at [459, 387] on button "Apply" at bounding box center [472, 387] width 44 height 23
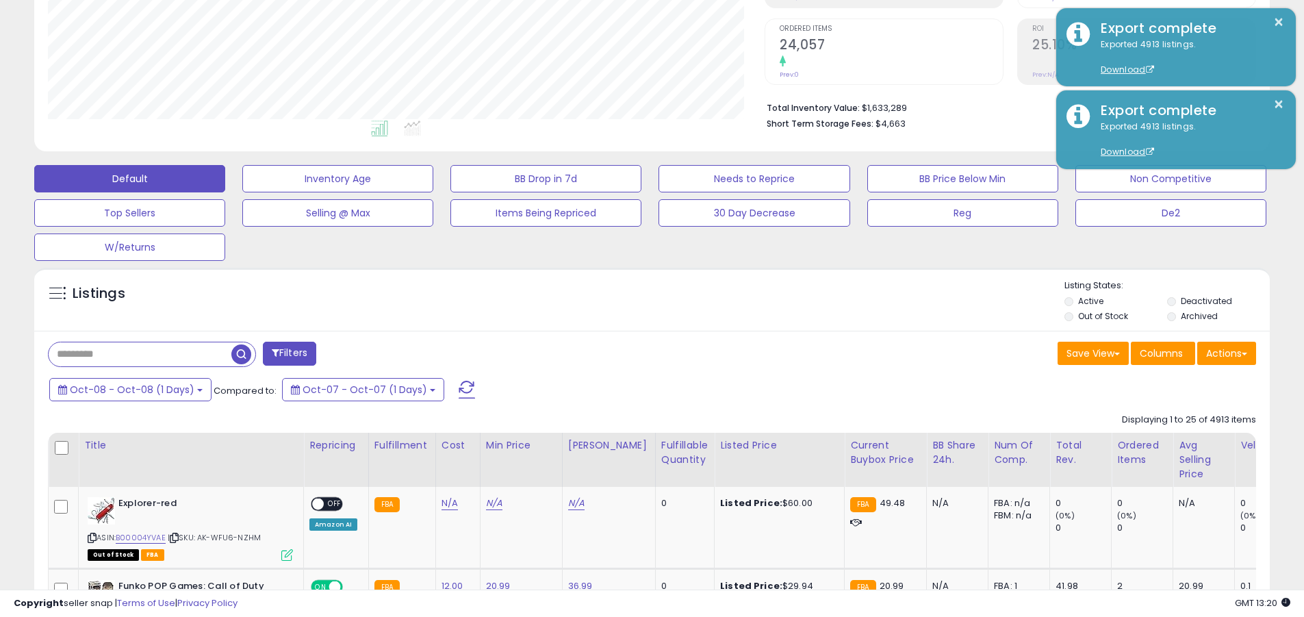
scroll to position [281, 717]
click at [635, 353] on button "Actions" at bounding box center [1226, 353] width 59 height 23
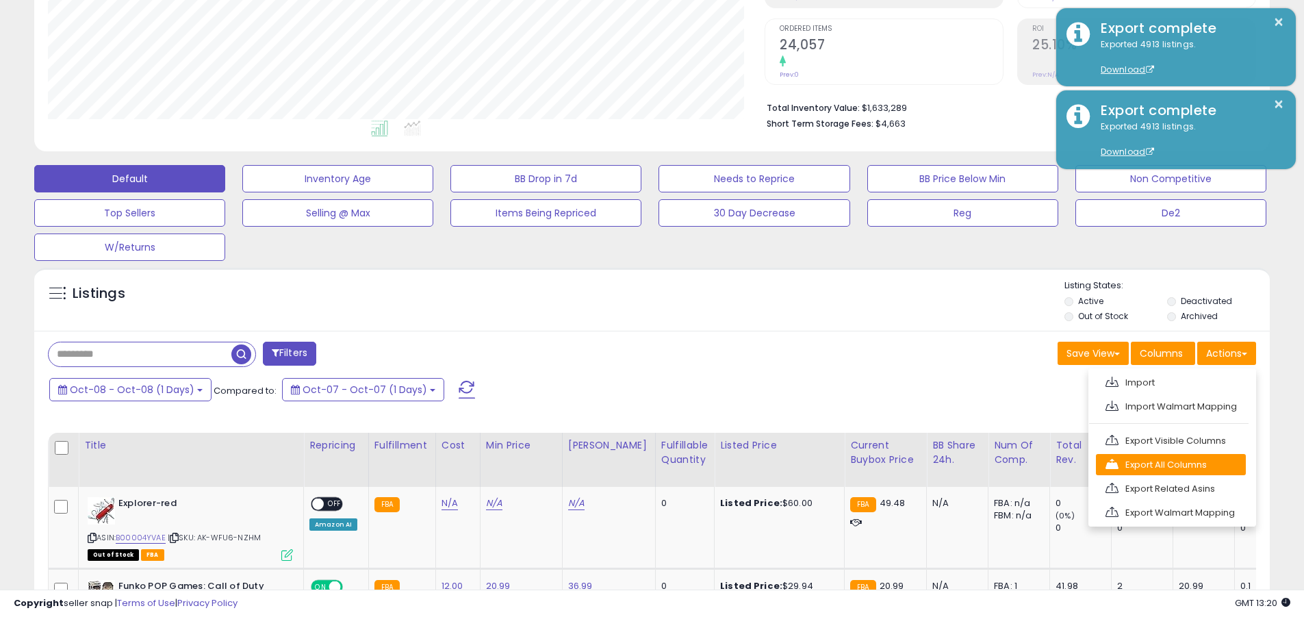
click at [635, 464] on link "Export All Columns" at bounding box center [1171, 464] width 150 height 21
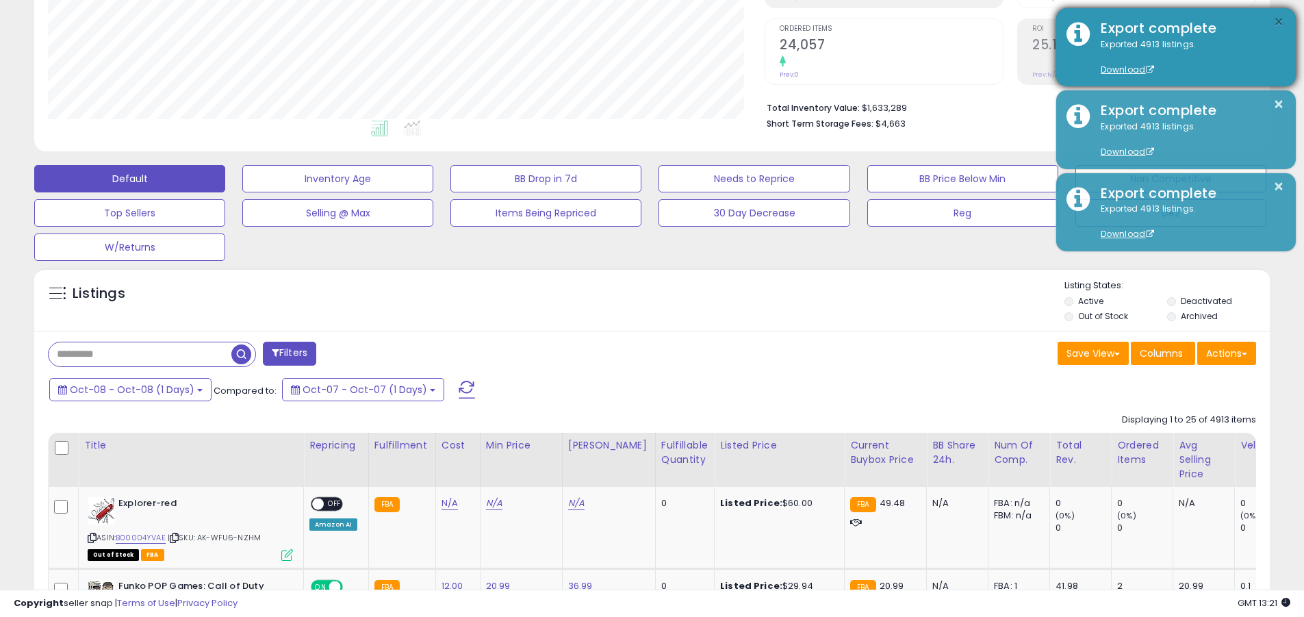
click at [635, 22] on button "×" at bounding box center [1278, 22] width 11 height 17
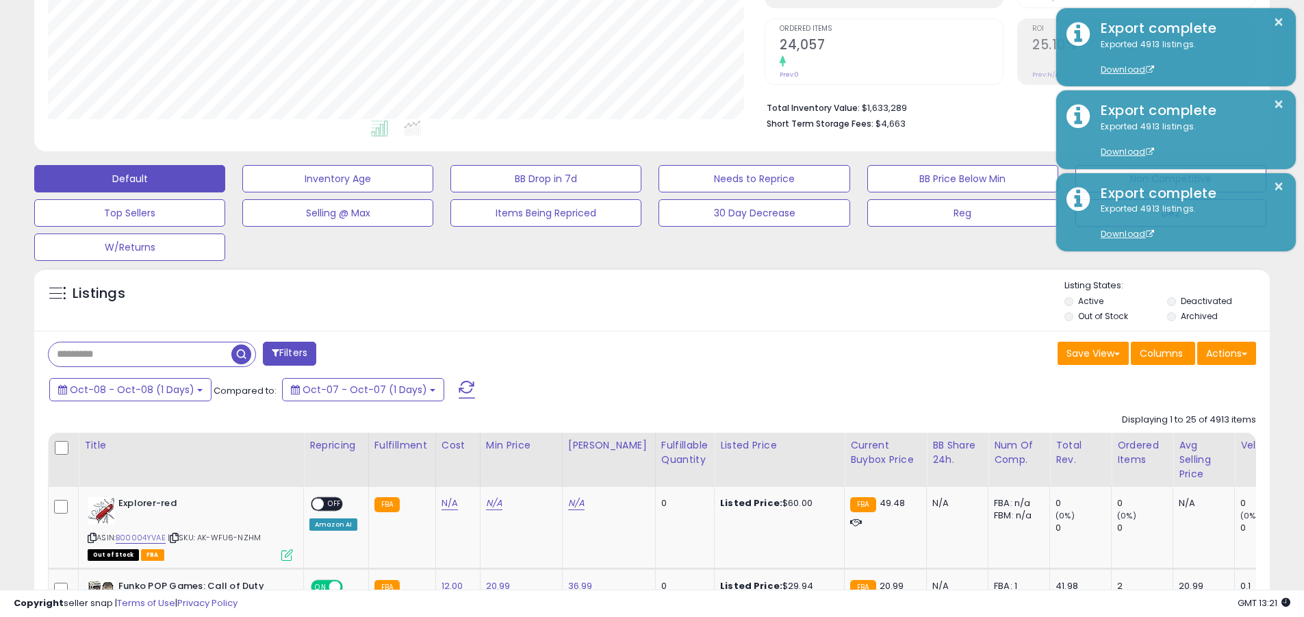
click at [140, 354] on input "text" at bounding box center [140, 354] width 183 height 24
click at [129, 389] on span "Oct-08 - Oct-08 (1 Days)" at bounding box center [132, 390] width 125 height 14
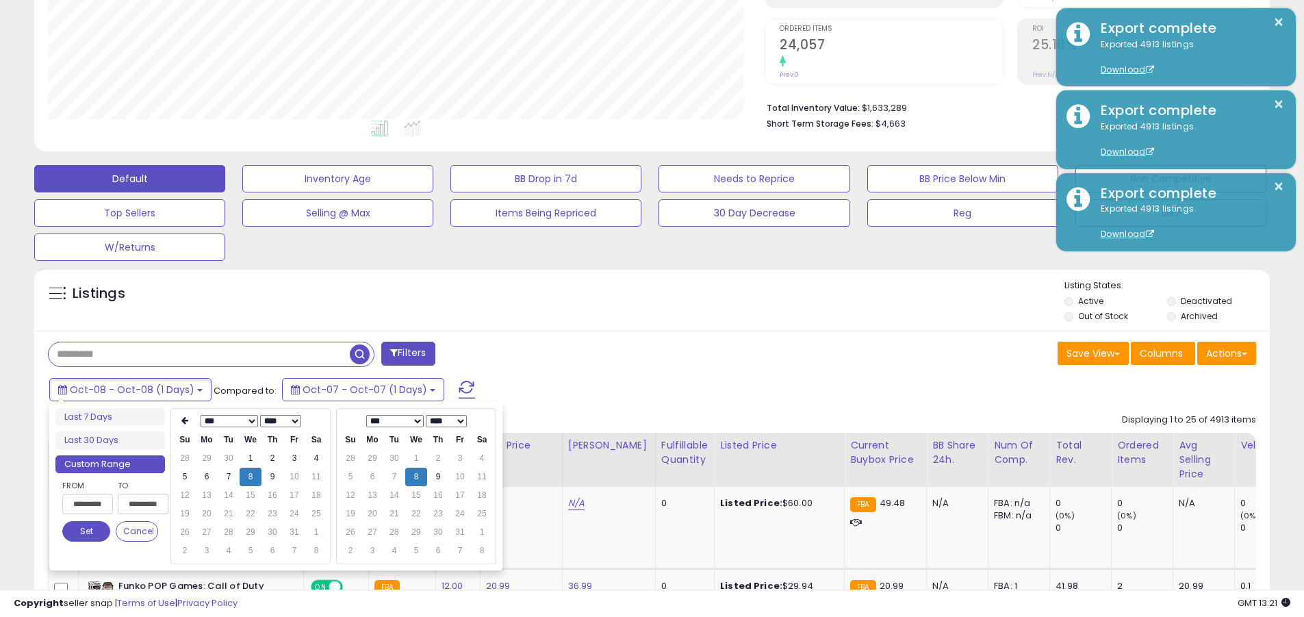
click at [88, 504] on input "**********" at bounding box center [87, 504] width 51 height 21
type input "**********"
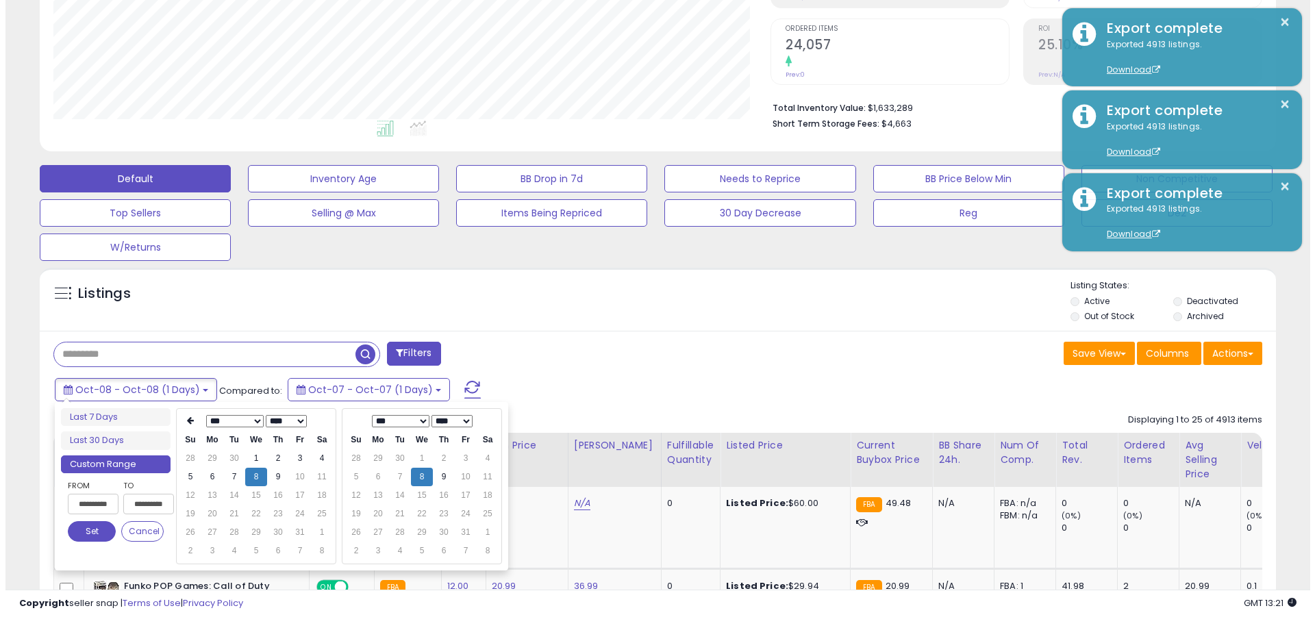
scroll to position [0, 1]
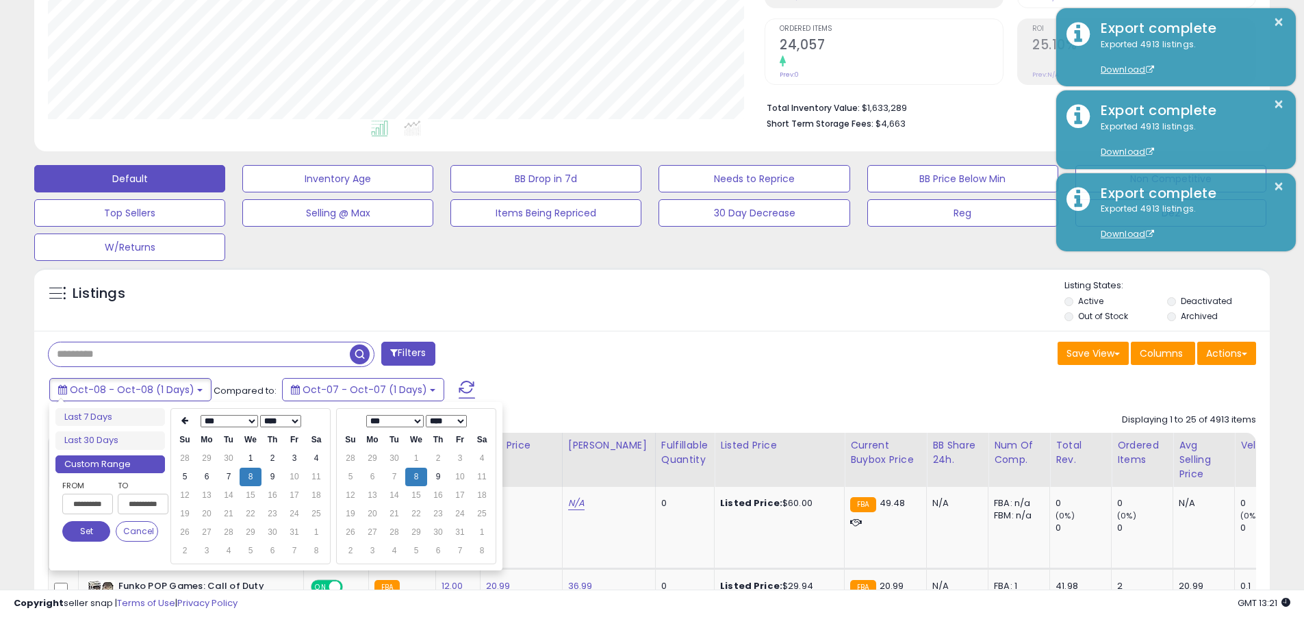
click at [86, 531] on button "Set" at bounding box center [86, 531] width 48 height 21
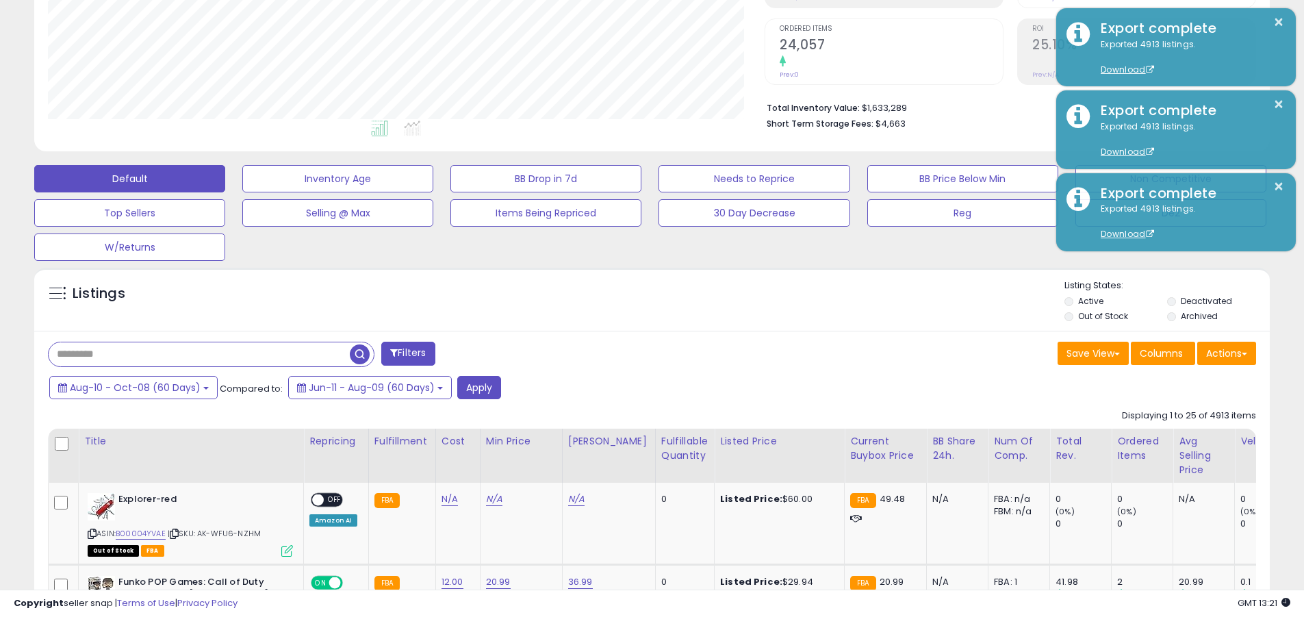
click at [199, 354] on input "text" at bounding box center [199, 354] width 301 height 24
click at [474, 387] on button "Apply" at bounding box center [479, 387] width 44 height 23
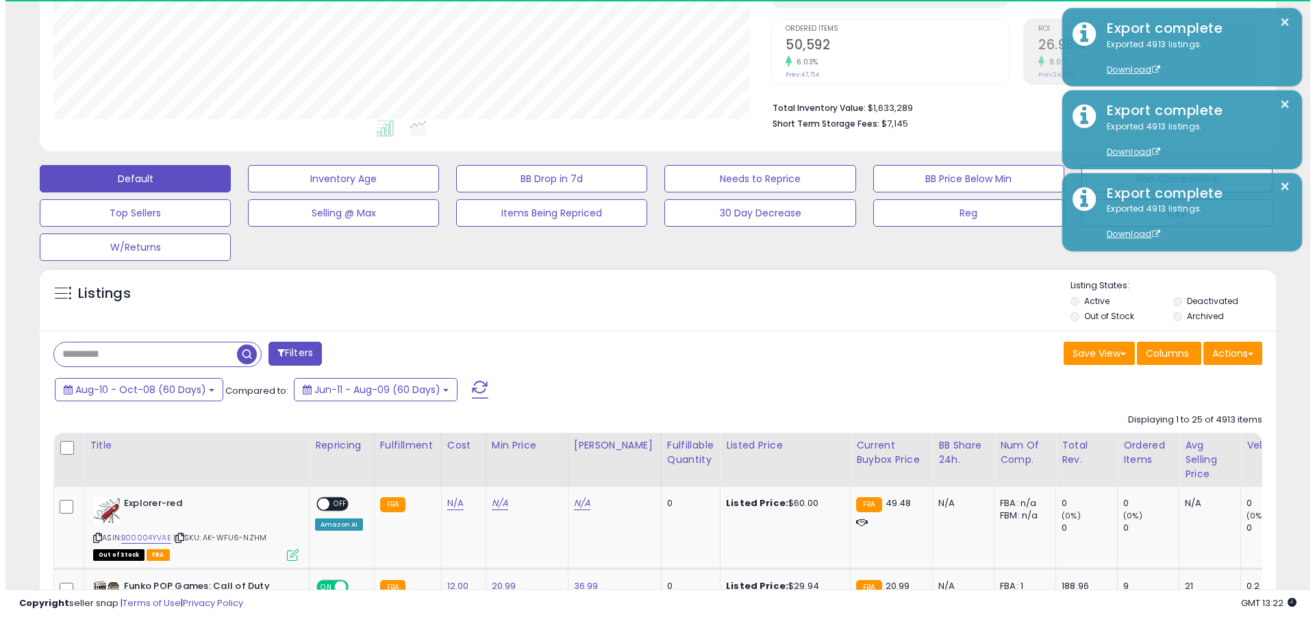
scroll to position [281, 717]
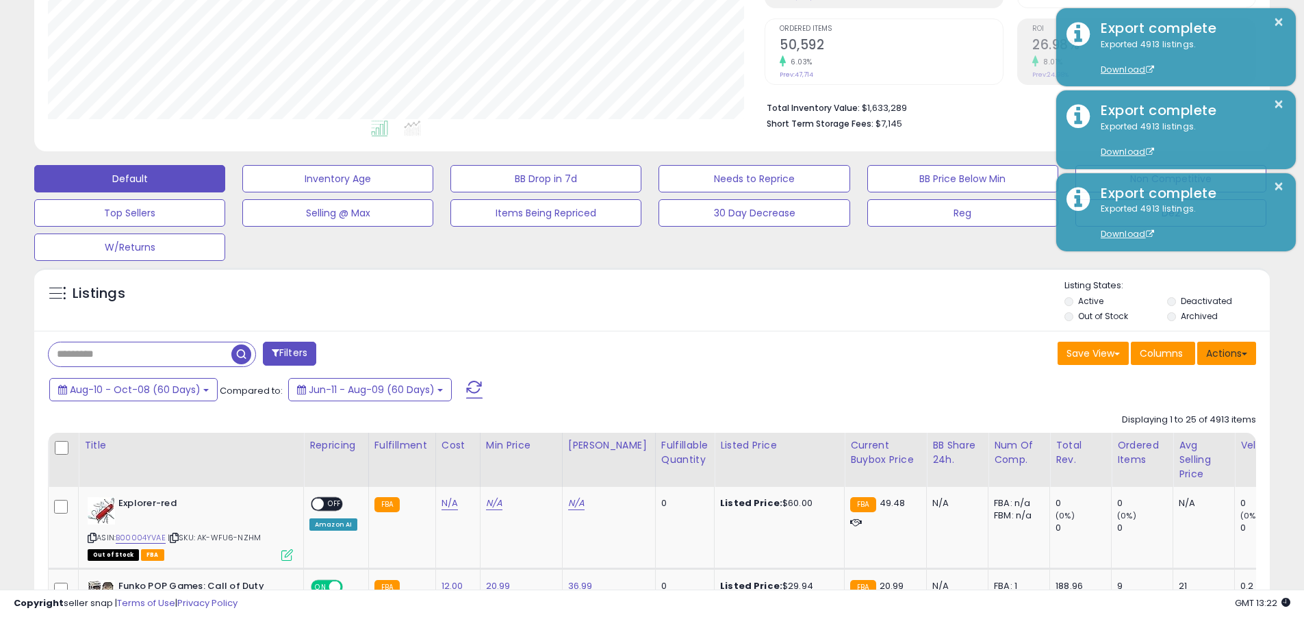
click at [635, 353] on button "Actions" at bounding box center [1226, 353] width 59 height 23
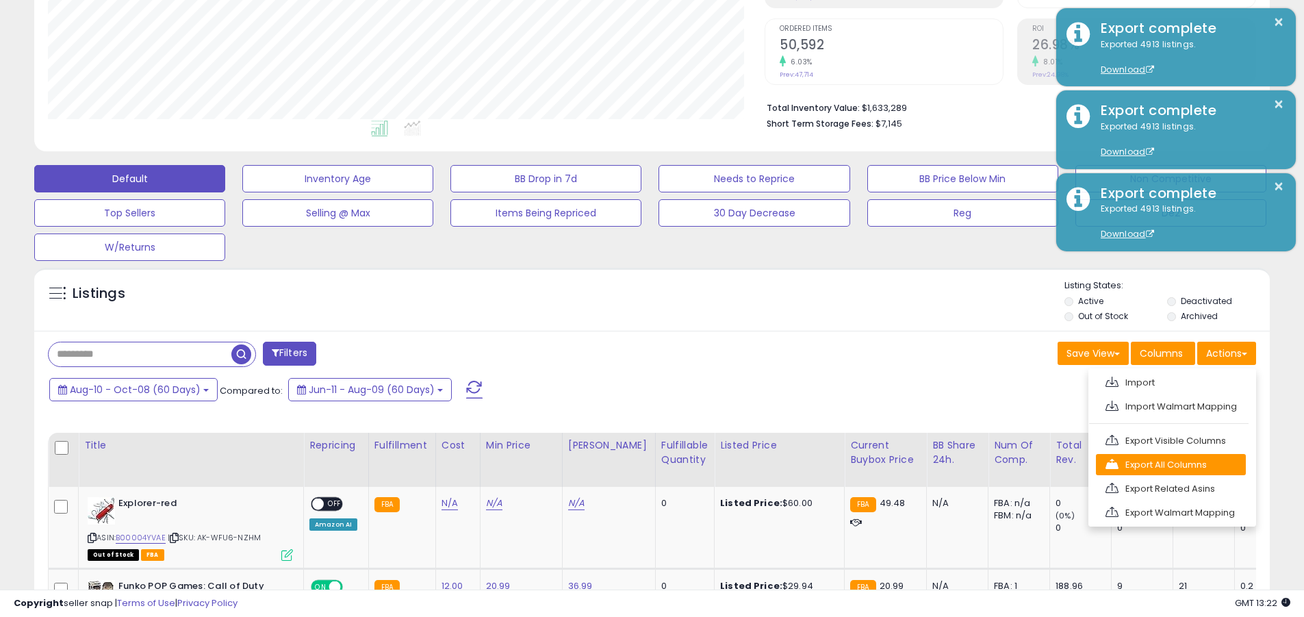
click at [635, 464] on link "Export All Columns" at bounding box center [1171, 464] width 150 height 21
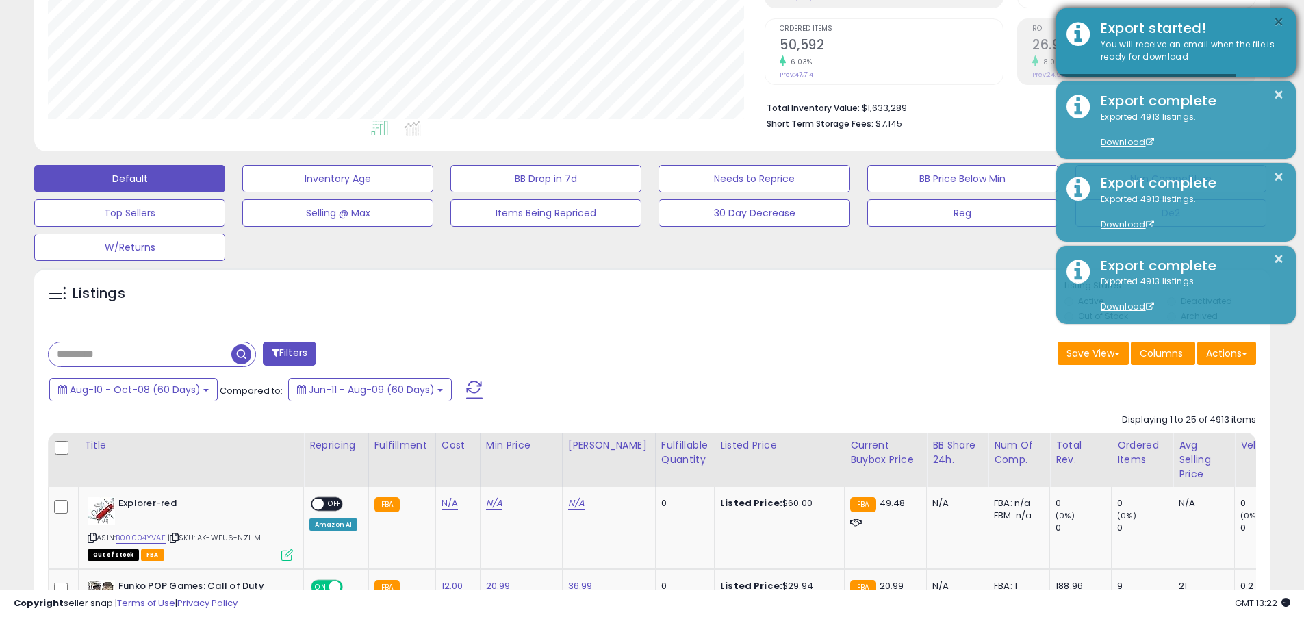
click at [635, 22] on button "×" at bounding box center [1278, 22] width 11 height 17
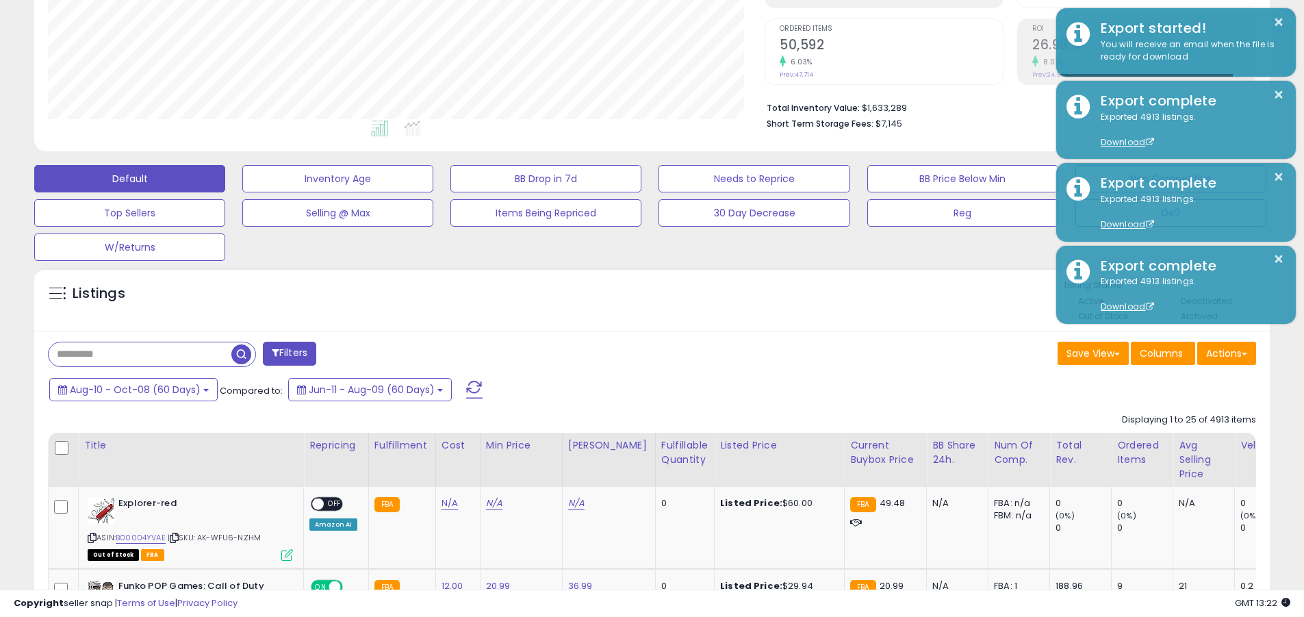
click at [140, 354] on input "text" at bounding box center [140, 354] width 183 height 24
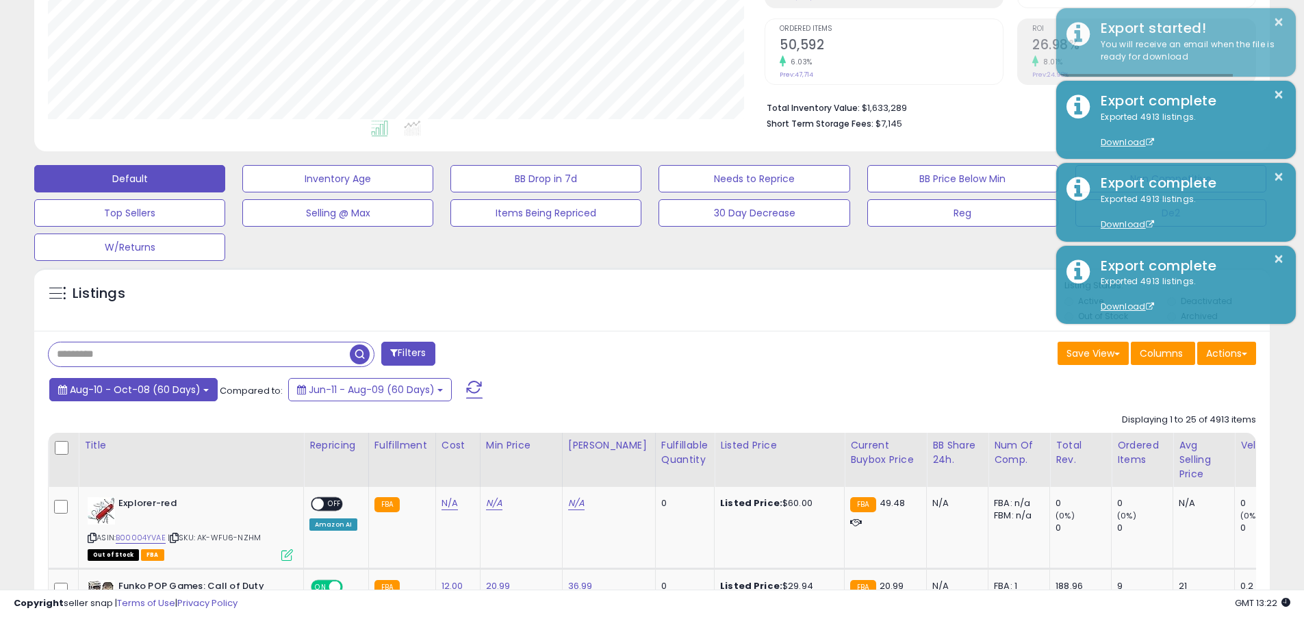
click at [133, 389] on span "Aug-10 - Oct-08 (60 Days)" at bounding box center [135, 390] width 131 height 14
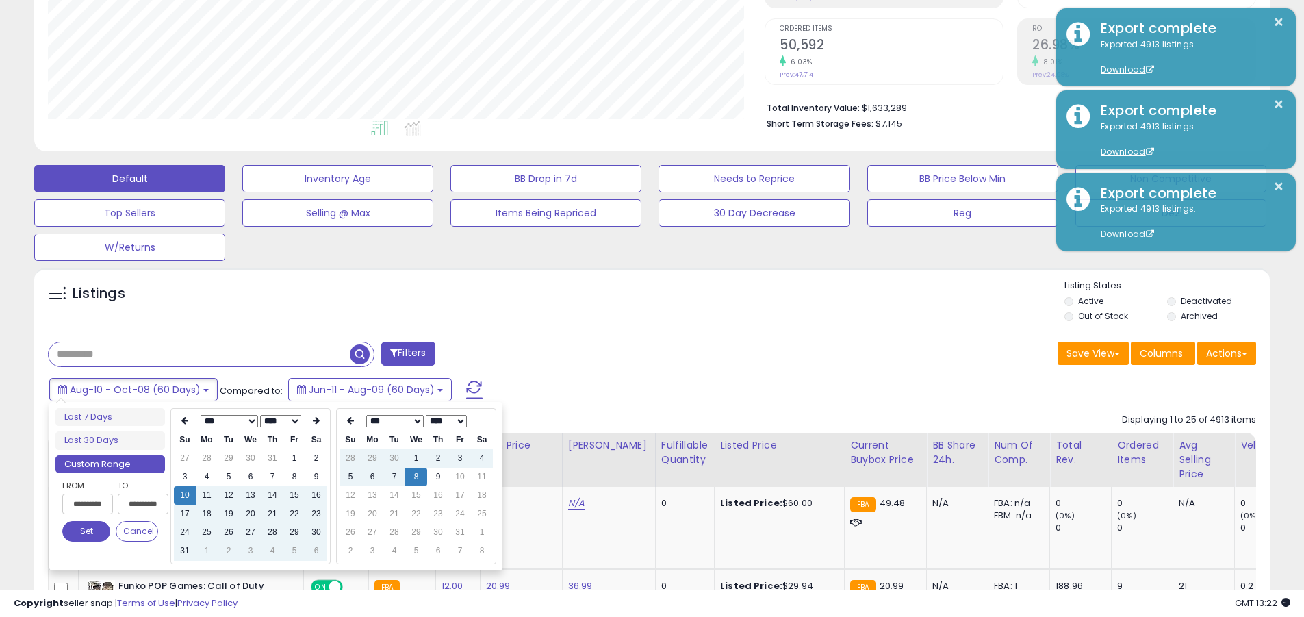
click at [88, 504] on input "**********" at bounding box center [87, 504] width 51 height 21
type input "**********"
click at [86, 531] on button "Set" at bounding box center [86, 531] width 48 height 21
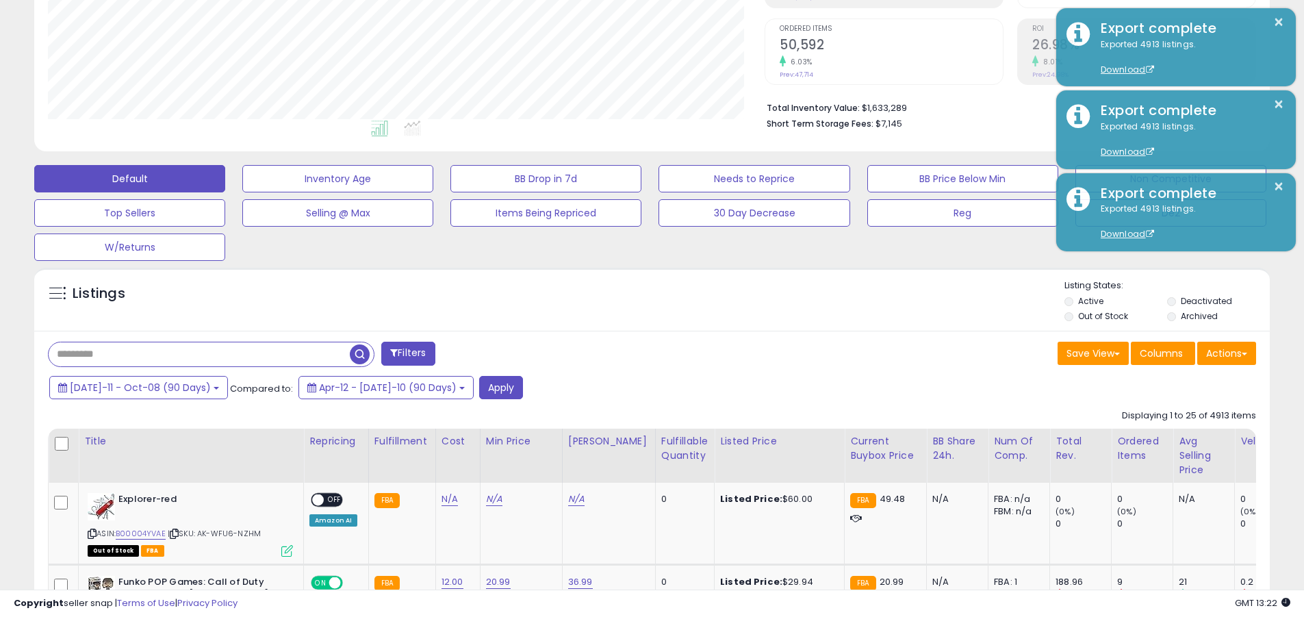
click at [199, 354] on input "text" at bounding box center [199, 354] width 301 height 24
click at [479, 387] on button "Apply" at bounding box center [501, 387] width 44 height 23
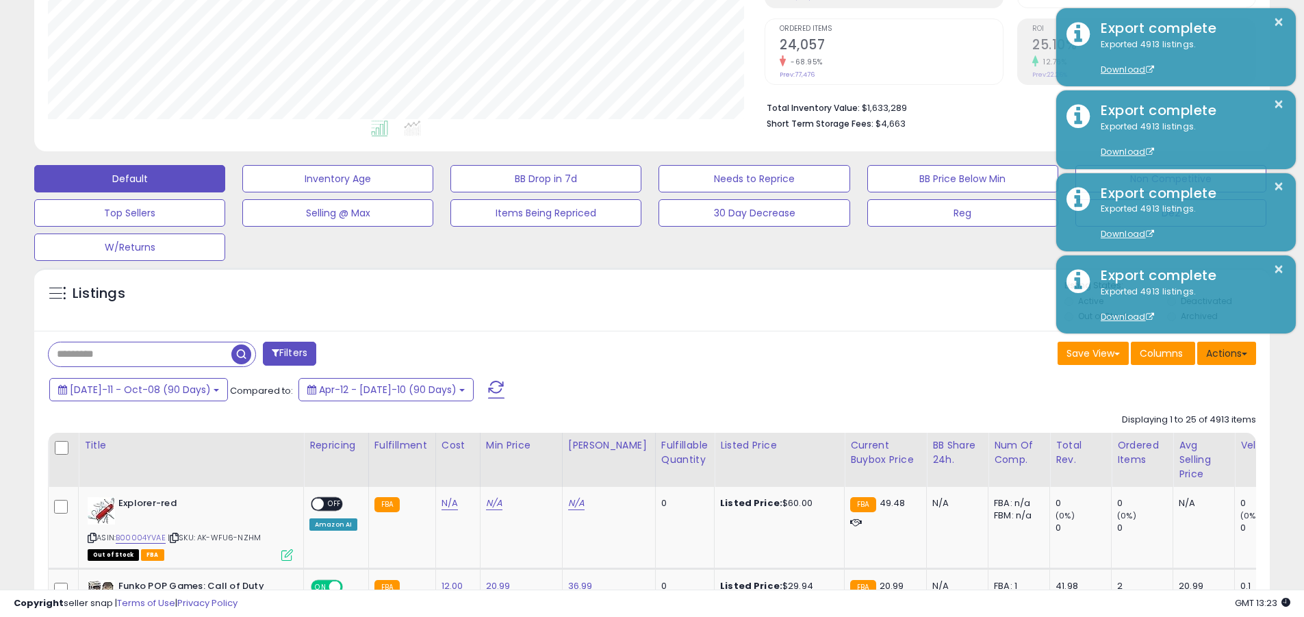
click at [635, 353] on button "Actions" at bounding box center [1226, 353] width 59 height 23
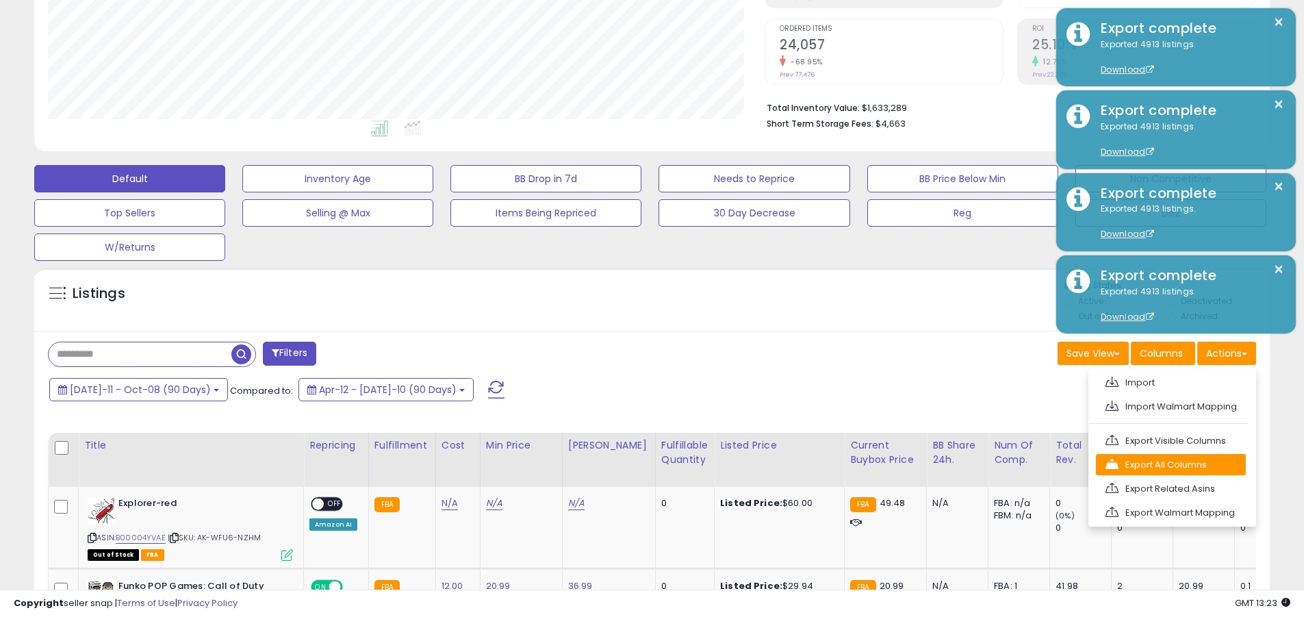
click at [635, 464] on link "Export All Columns" at bounding box center [1171, 464] width 150 height 21
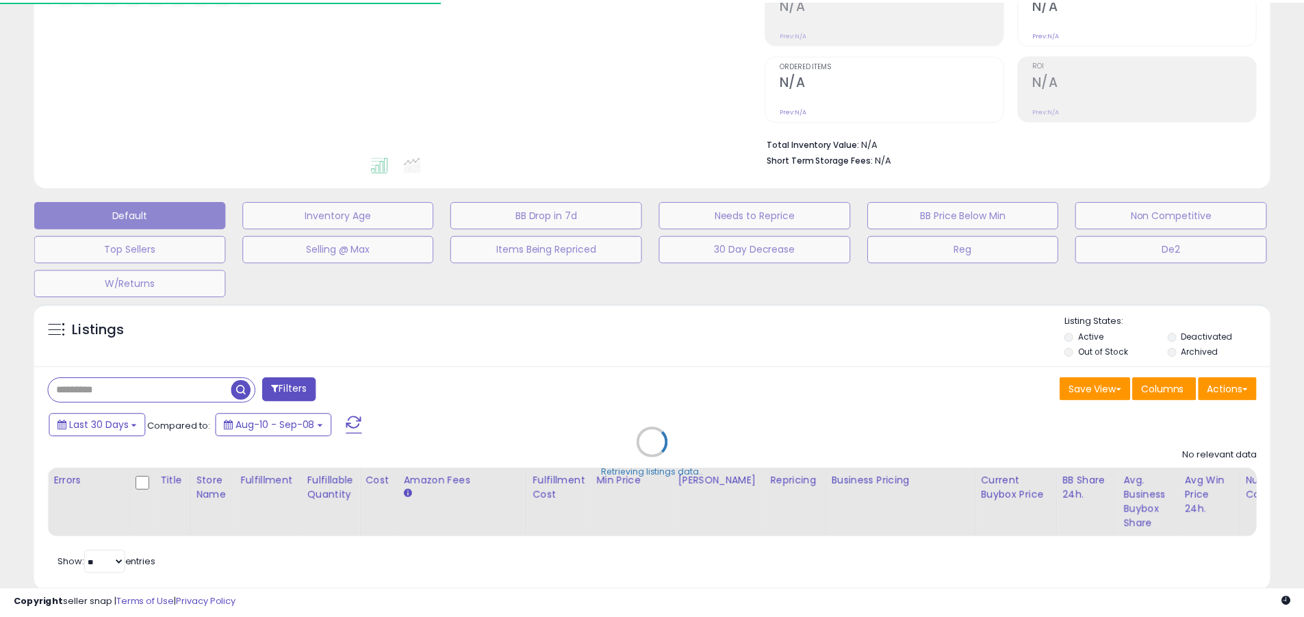
scroll to position [58, 0]
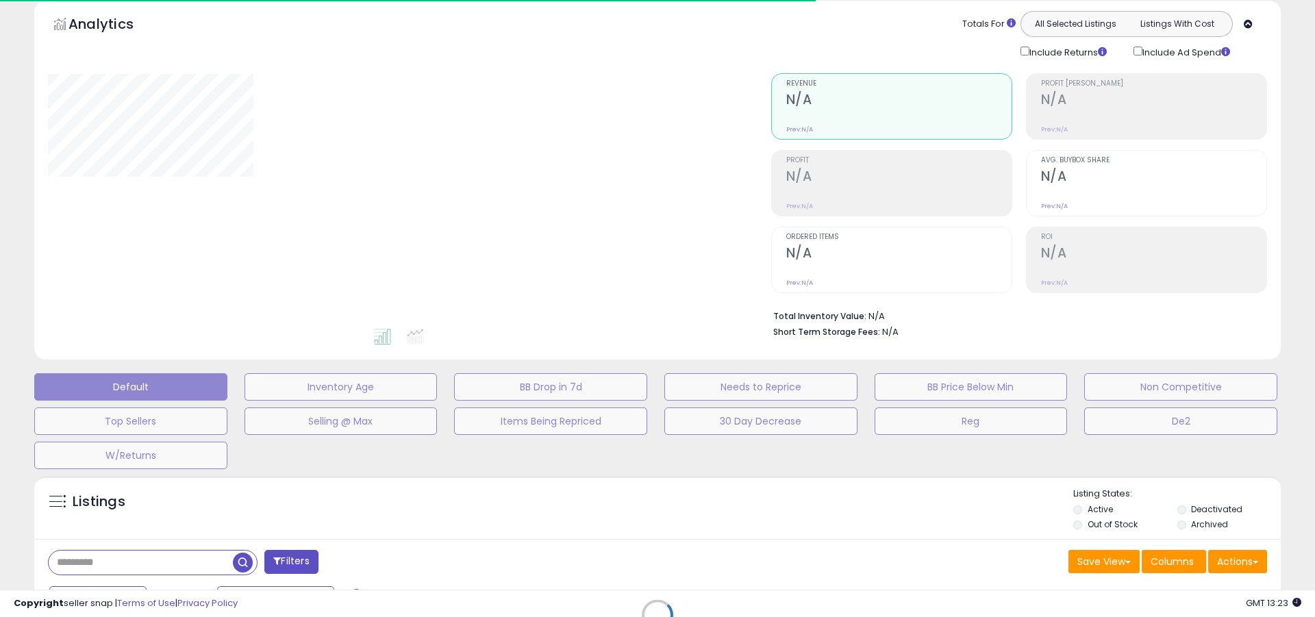
click at [657, 179] on div at bounding box center [399, 199] width 702 height 253
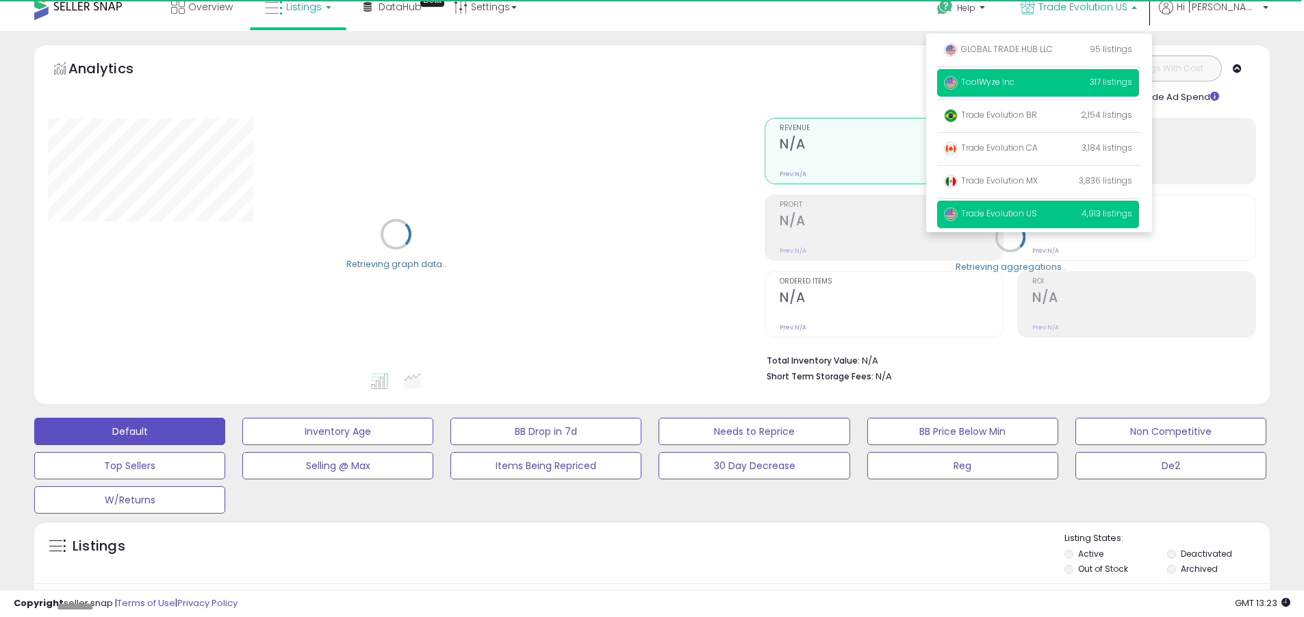
click at [1085, 83] on p "ToolWyze Inc 317 listings" at bounding box center [1038, 82] width 202 height 27
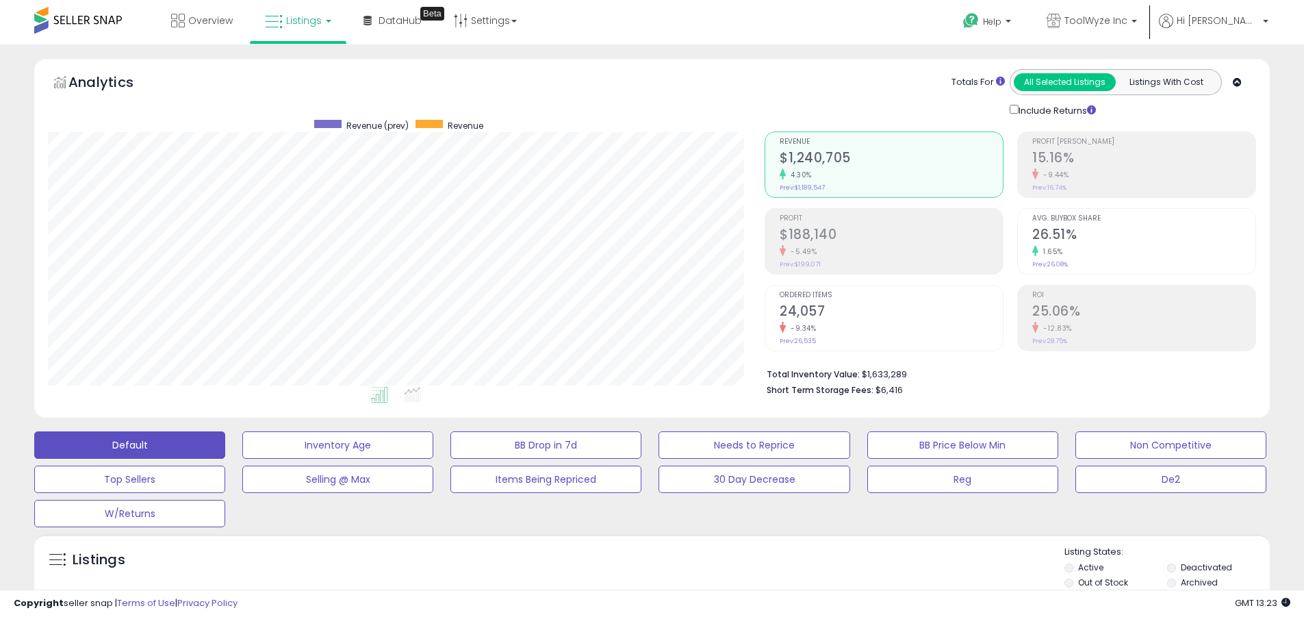
scroll to position [281, 717]
click at [1206, 567] on label "Deactivated" at bounding box center [1206, 567] width 51 height 12
click at [1200, 582] on label "Archived" at bounding box center [1199, 582] width 37 height 12
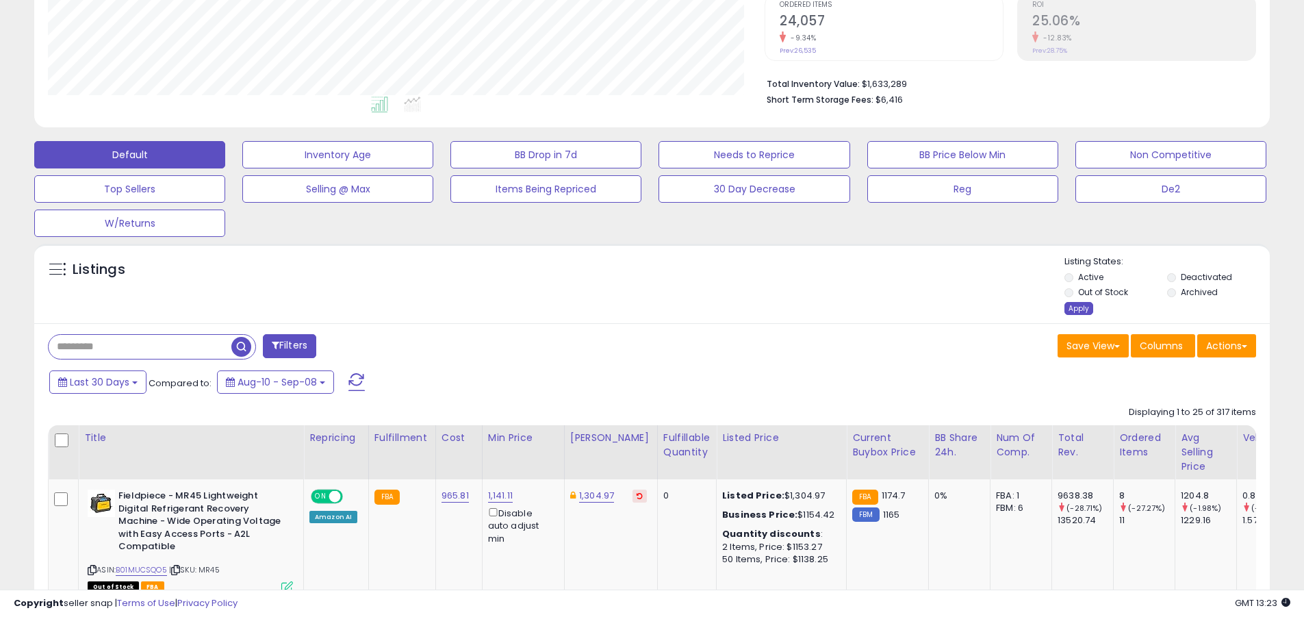
click at [1078, 308] on div "Apply" at bounding box center [1079, 308] width 29 height 13
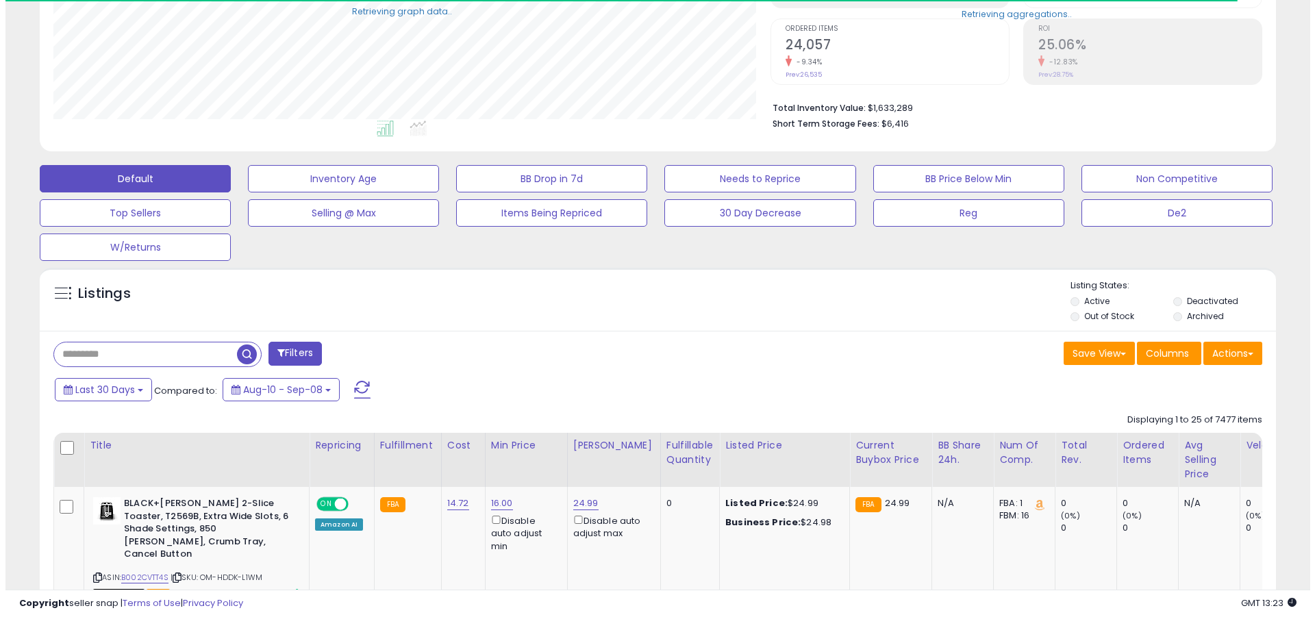
scroll to position [684367, 683931]
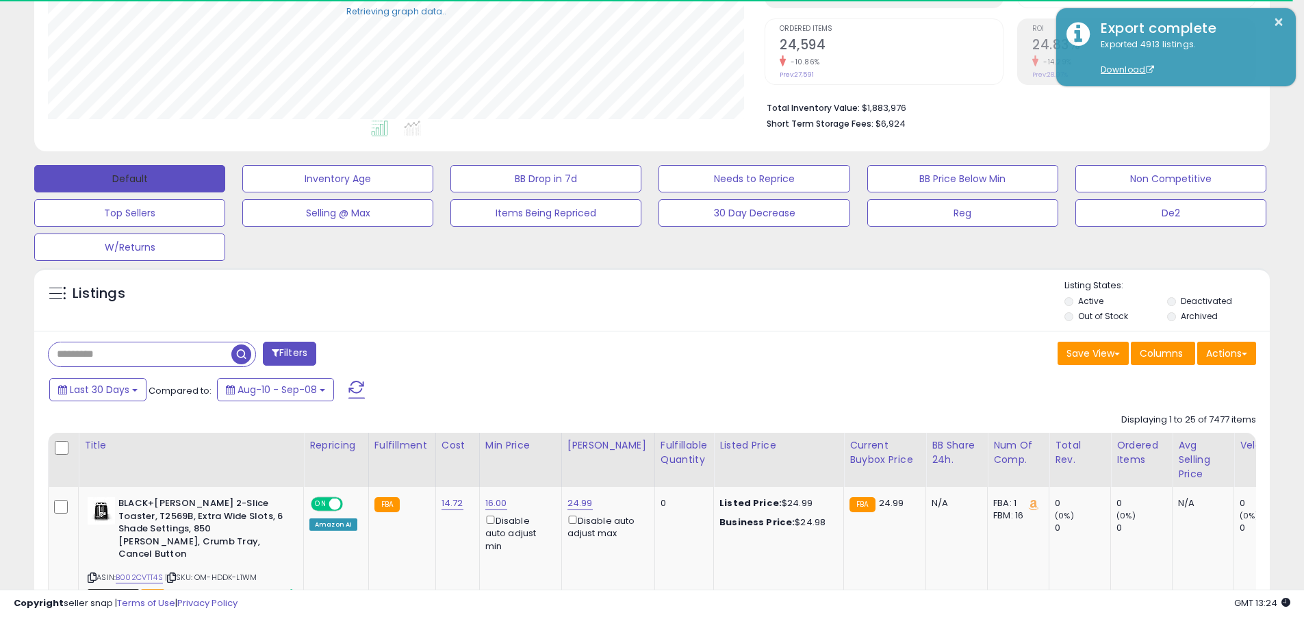
click at [129, 178] on button "Default" at bounding box center [129, 178] width 191 height 27
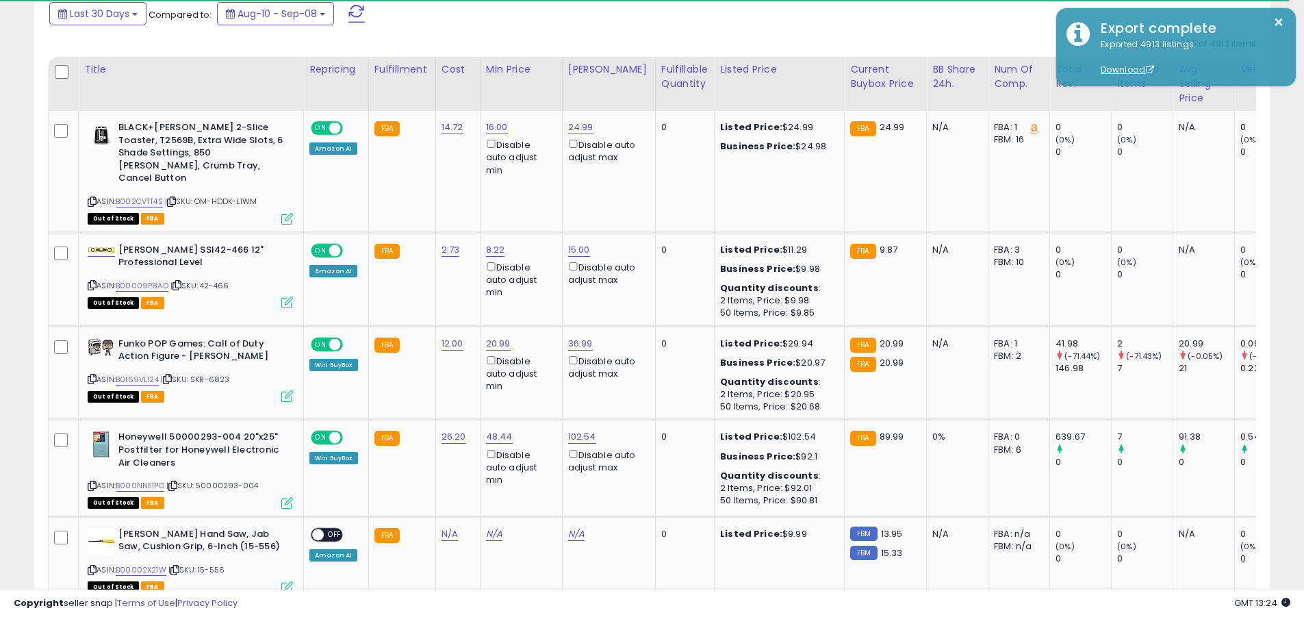
click at [355, 13] on span at bounding box center [356, 14] width 16 height 18
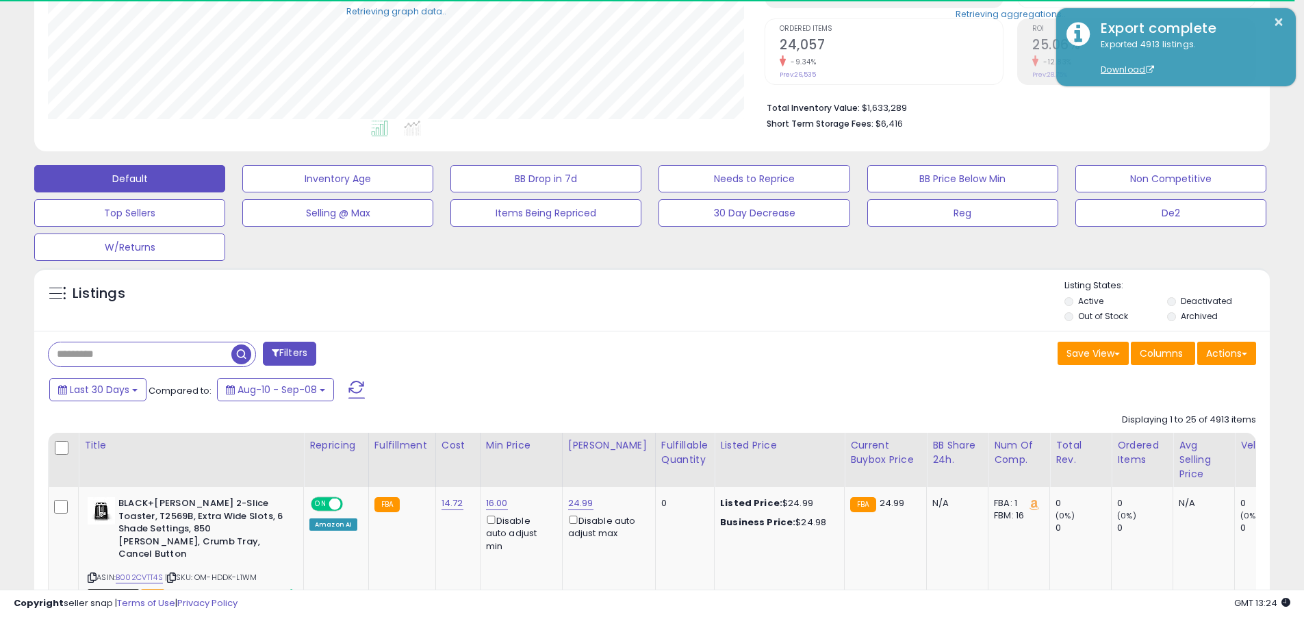
scroll to position [281, 717]
click at [140, 354] on input "text" at bounding box center [140, 354] width 183 height 24
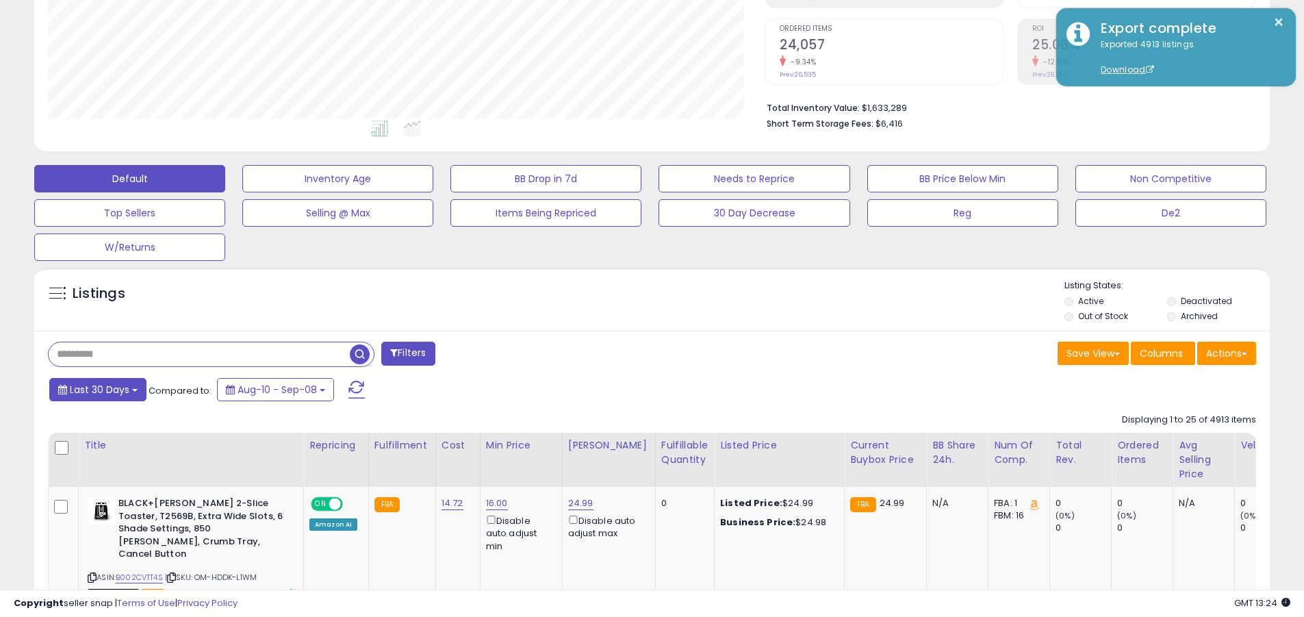
click at [97, 389] on span "Last 30 Days" at bounding box center [100, 390] width 60 height 14
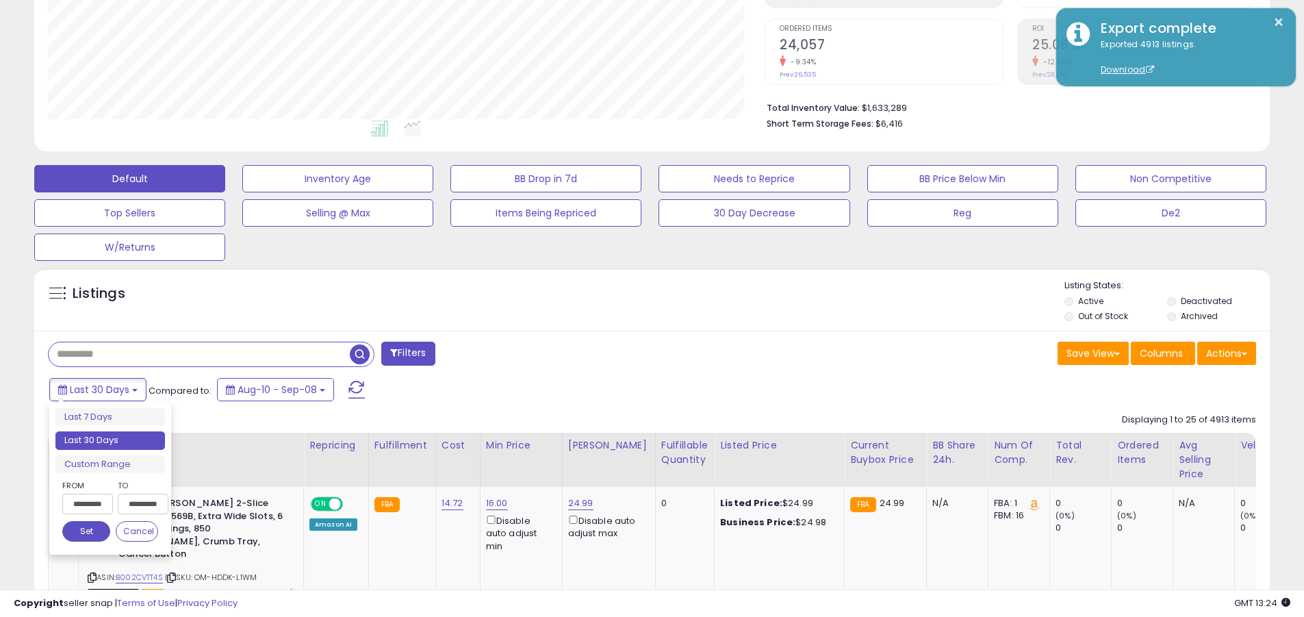
click at [110, 440] on li "Last 30 Days" at bounding box center [110, 440] width 110 height 18
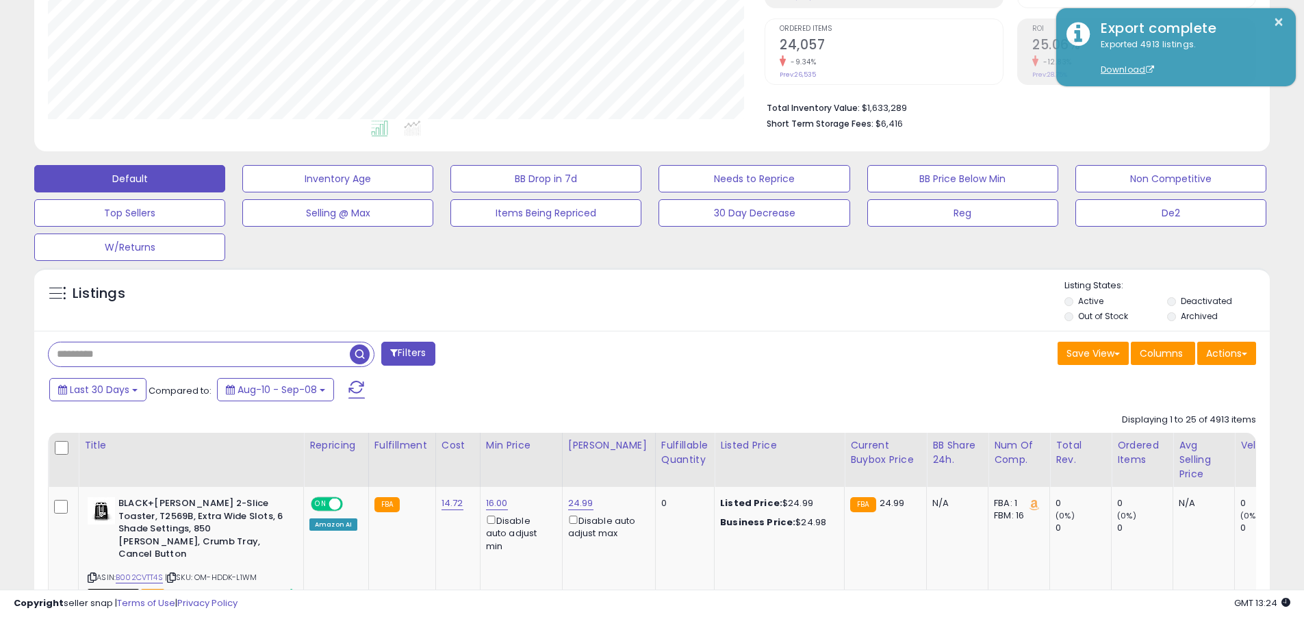
click at [199, 354] on input "text" at bounding box center [199, 354] width 301 height 24
click at [361, 352] on span "button" at bounding box center [360, 354] width 20 height 20
click at [1227, 353] on button "Actions" at bounding box center [1226, 353] width 59 height 23
click at [0, 0] on link "Export Related Asins" at bounding box center [0, 0] width 0 height 0
